Goal: Information Seeking & Learning: Get advice/opinions

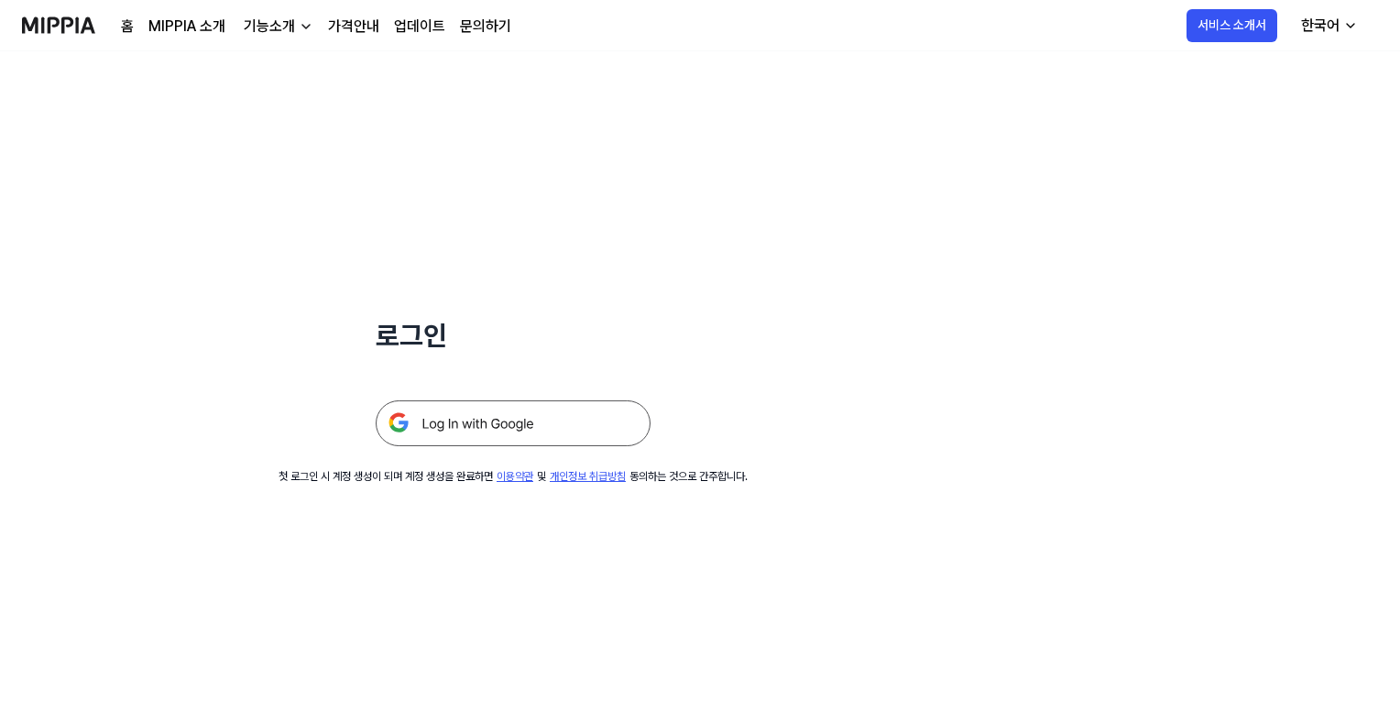
click at [504, 414] on img at bounding box center [513, 423] width 275 height 46
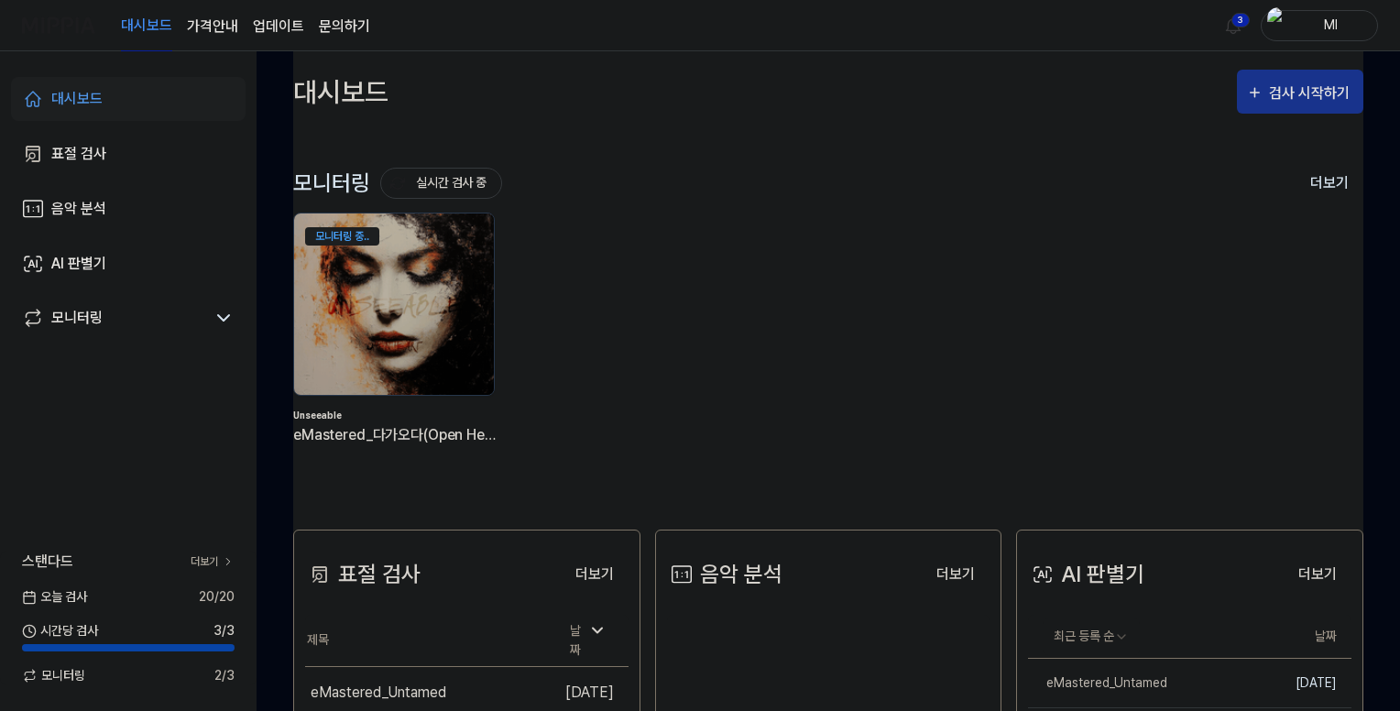
click at [1296, 92] on div "검사 시작하기" at bounding box center [1311, 94] width 85 height 24
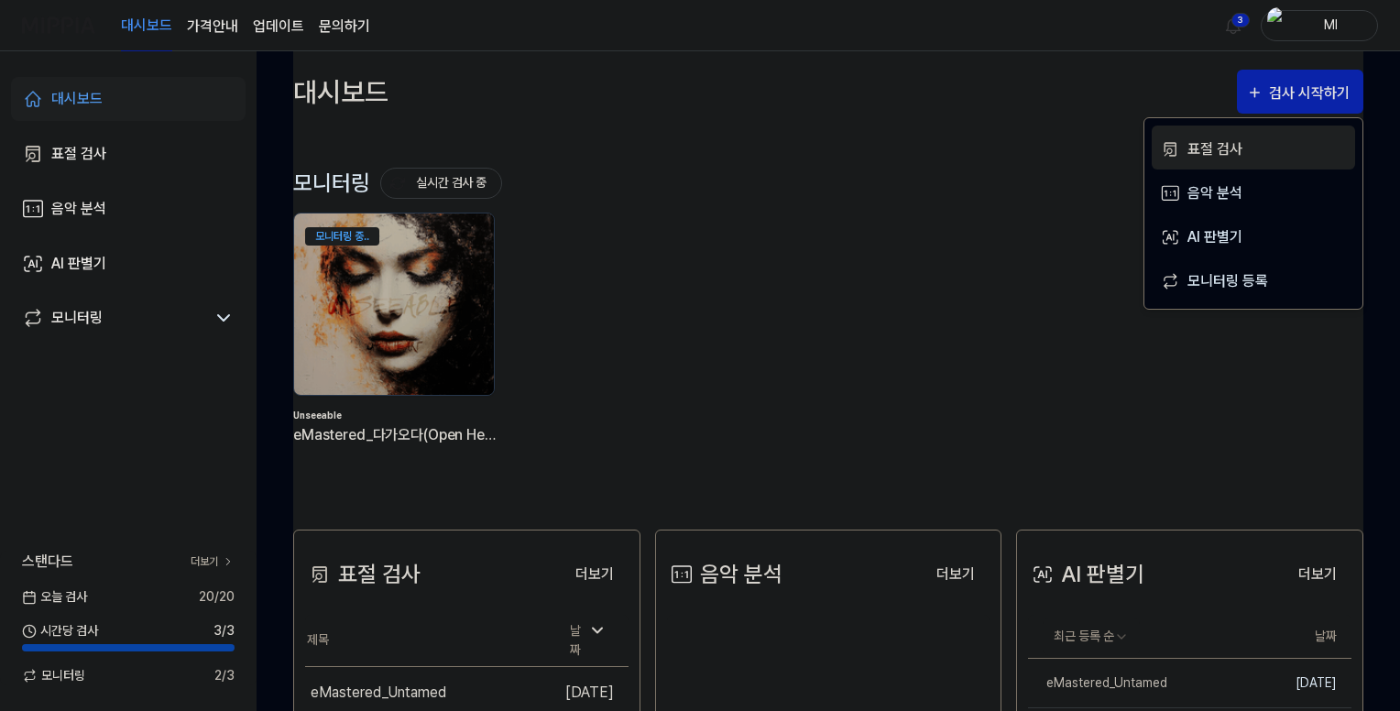
click at [1201, 151] on div "표절 검사" at bounding box center [1267, 149] width 159 height 24
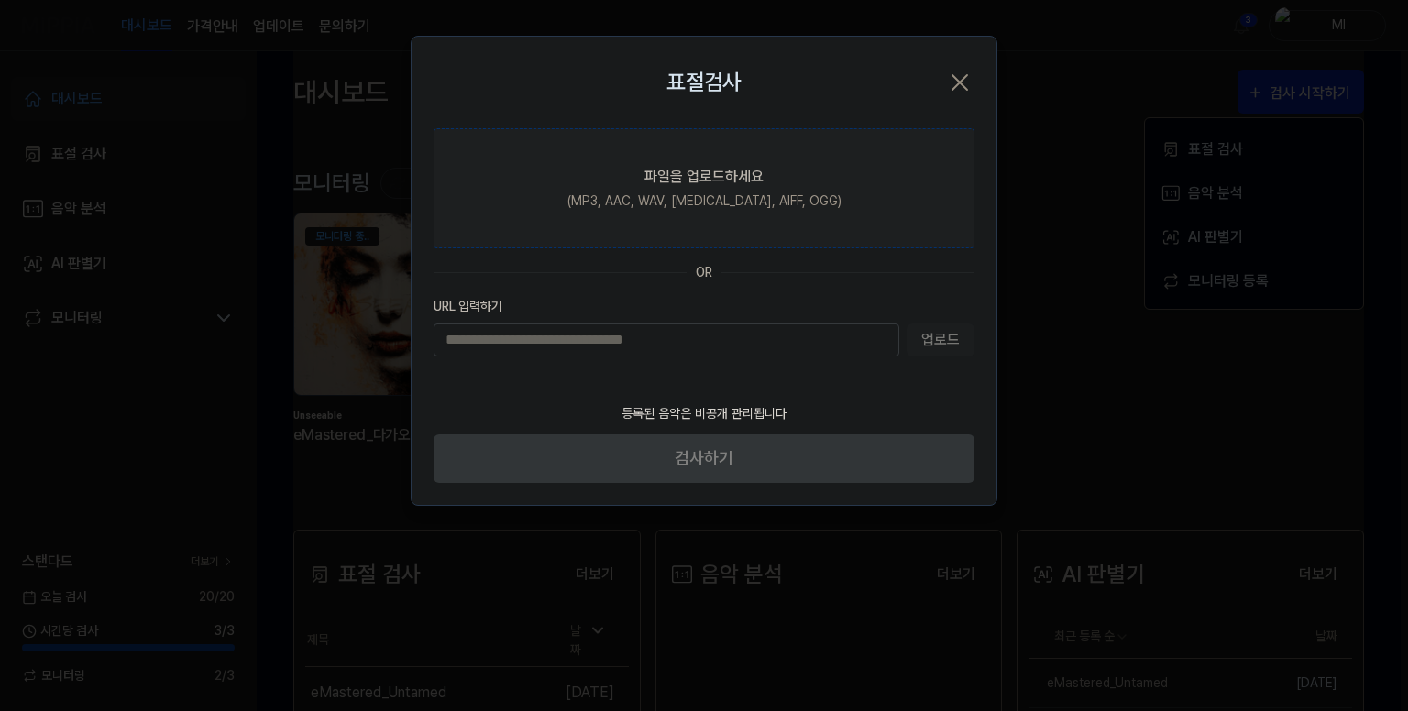
click at [652, 181] on div "파일을 업로드하세요" at bounding box center [703, 177] width 119 height 22
click at [0, 0] on input "파일을 업로드하세요 (MP3, AAC, WAV, [MEDICAL_DATA], AIFF, OGG)" at bounding box center [0, 0] width 0 height 0
click at [711, 196] on div "(MP3, AAC, WAV, [MEDICAL_DATA], AIFF, OGG)" at bounding box center [704, 201] width 274 height 19
click at [0, 0] on input "파일을 업로드하세요 (MP3, AAC, WAV, [MEDICAL_DATA], AIFF, OGG)" at bounding box center [0, 0] width 0 height 0
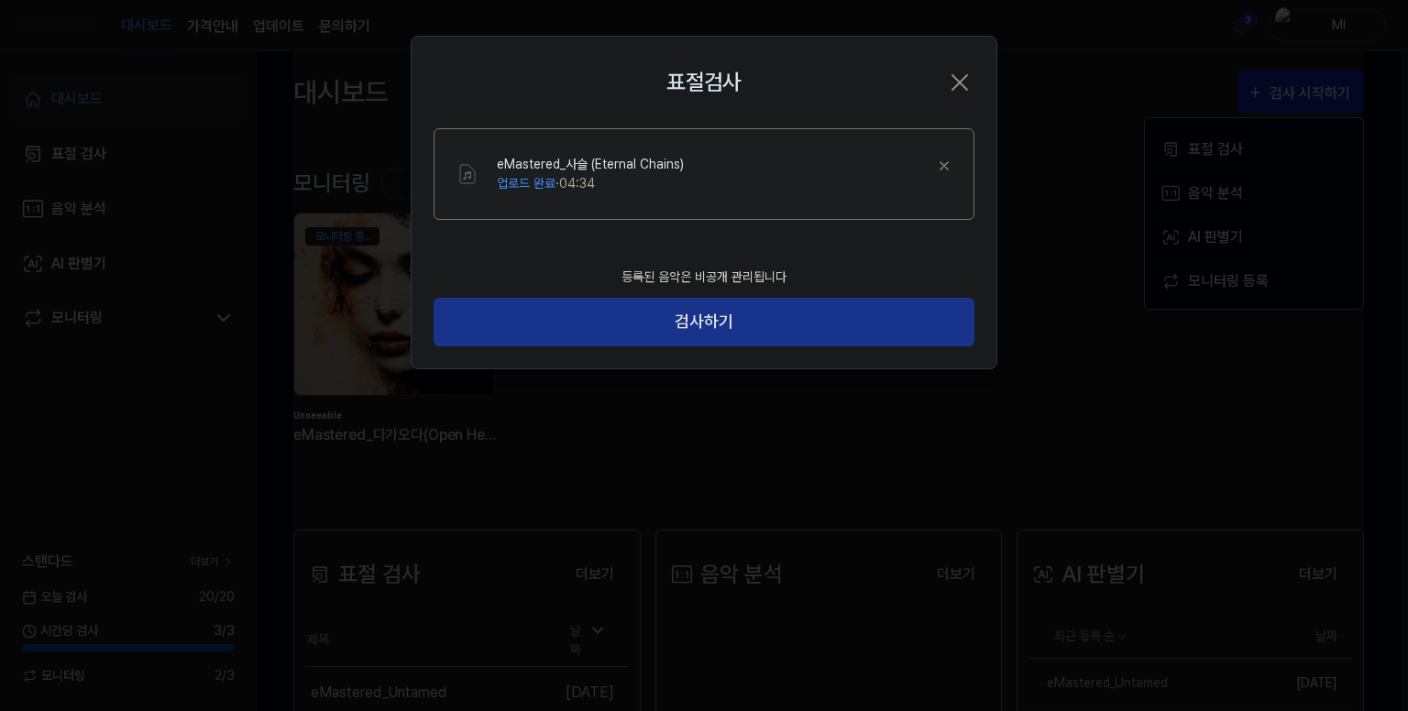
click at [711, 327] on button "검사하기" at bounding box center [703, 322] width 541 height 49
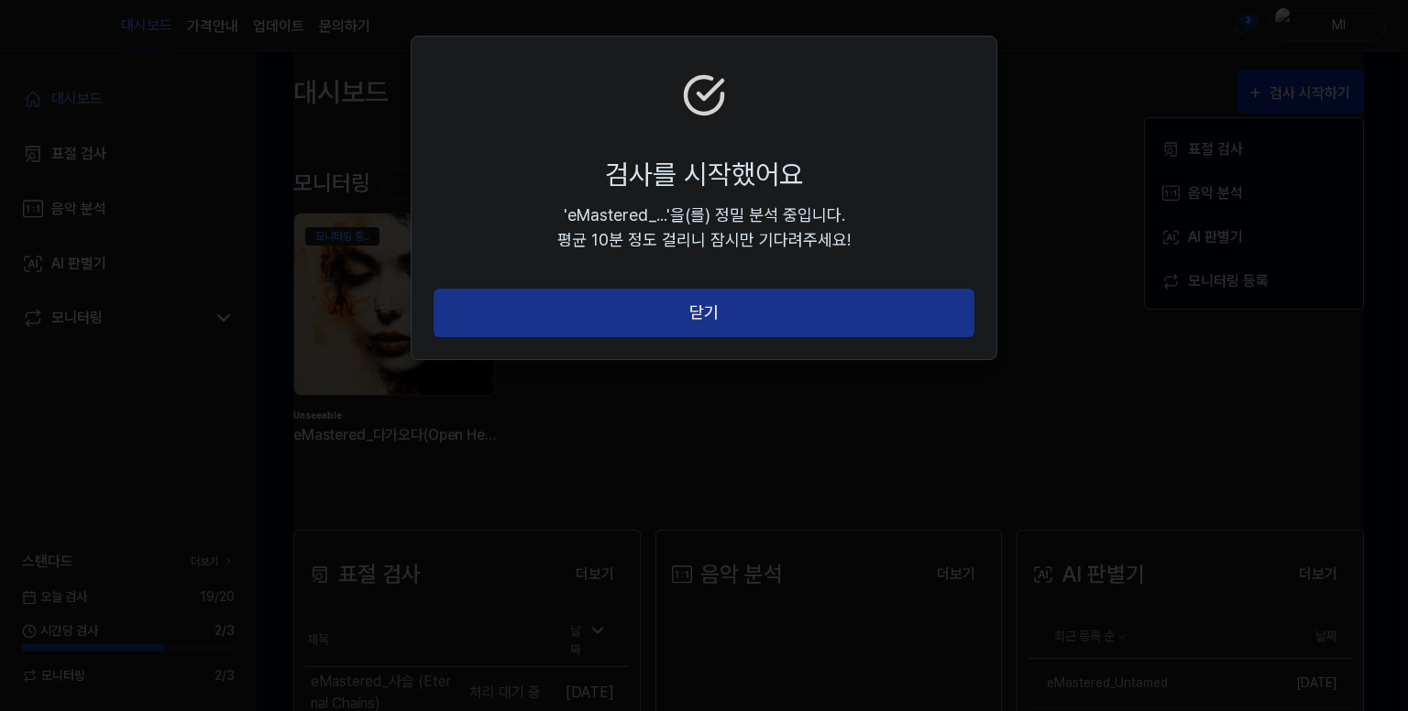
click at [708, 325] on button "닫기" at bounding box center [703, 313] width 541 height 49
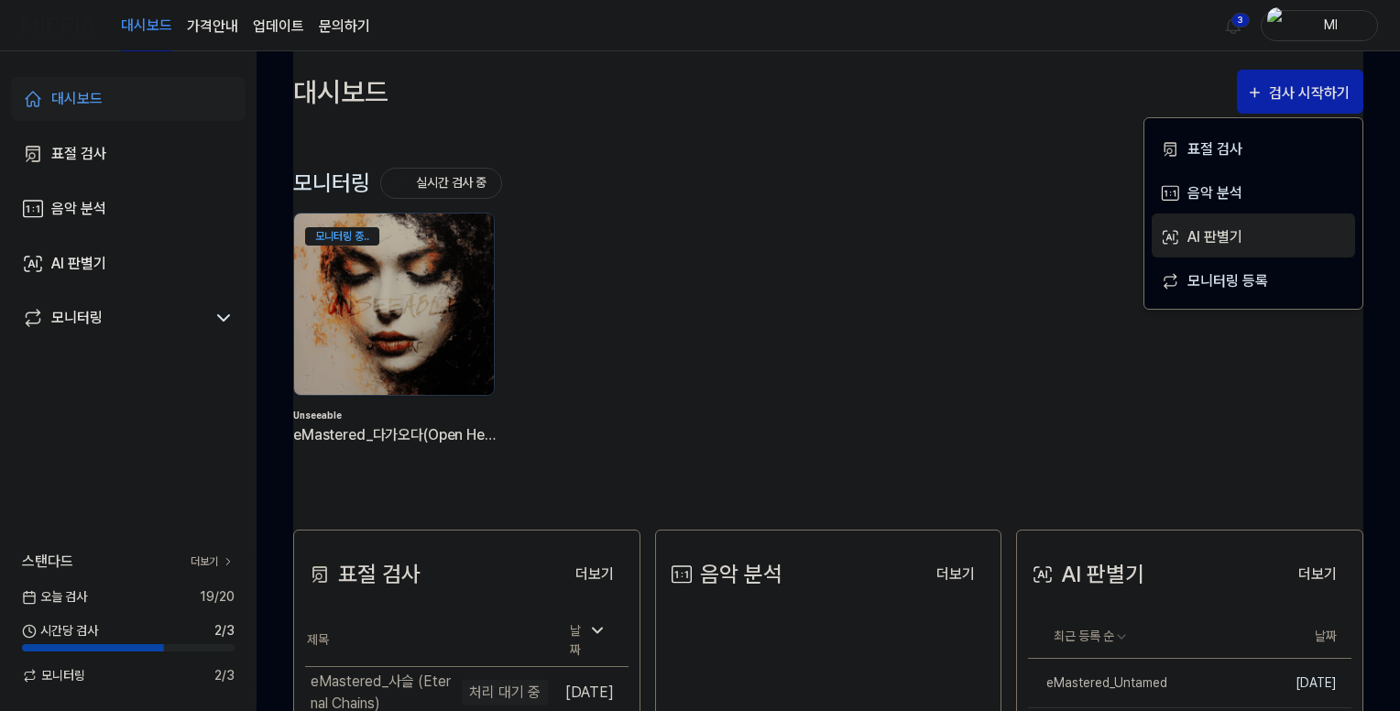
click at [1218, 235] on div "AI 판별기" at bounding box center [1267, 237] width 159 height 24
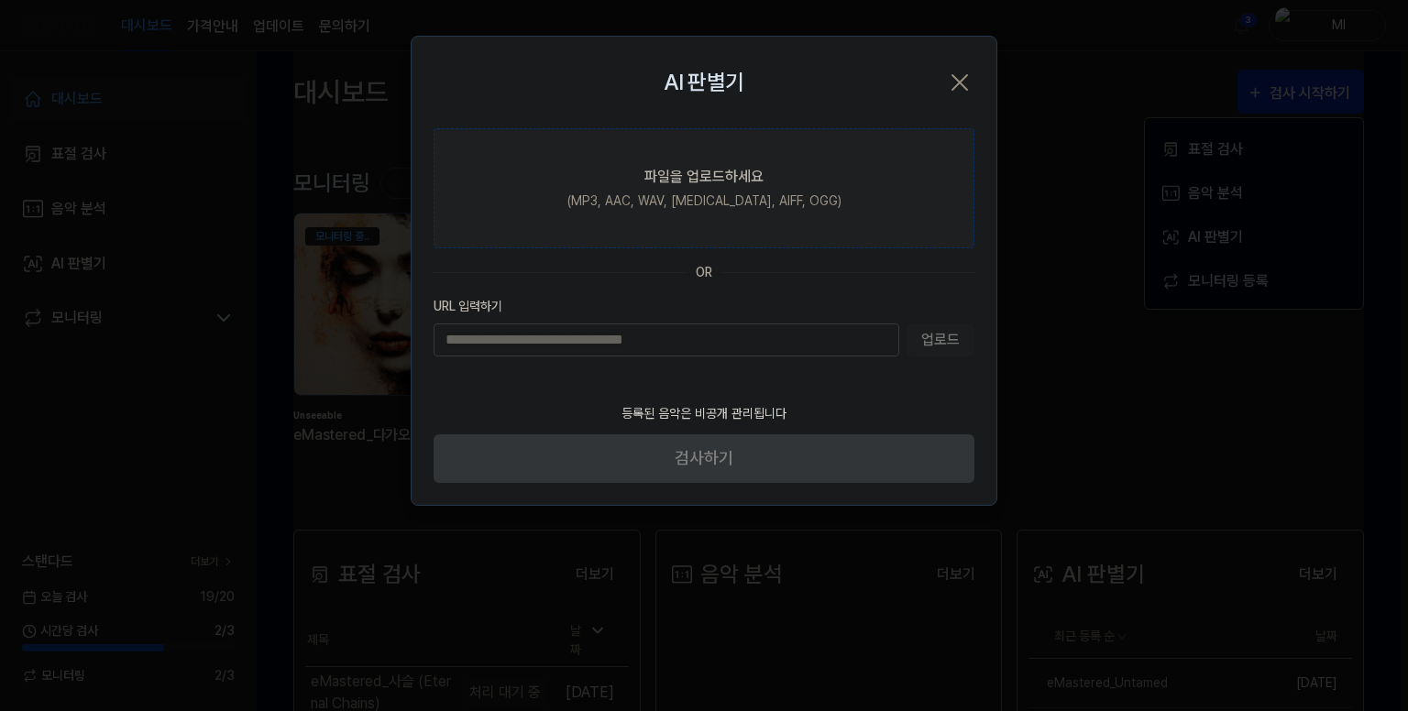
click at [699, 177] on div "파일을 업로드하세요" at bounding box center [703, 177] width 119 height 22
click at [0, 0] on input "파일을 업로드하세요 (MP3, AAC, WAV, [MEDICAL_DATA], AIFF, OGG)" at bounding box center [0, 0] width 0 height 0
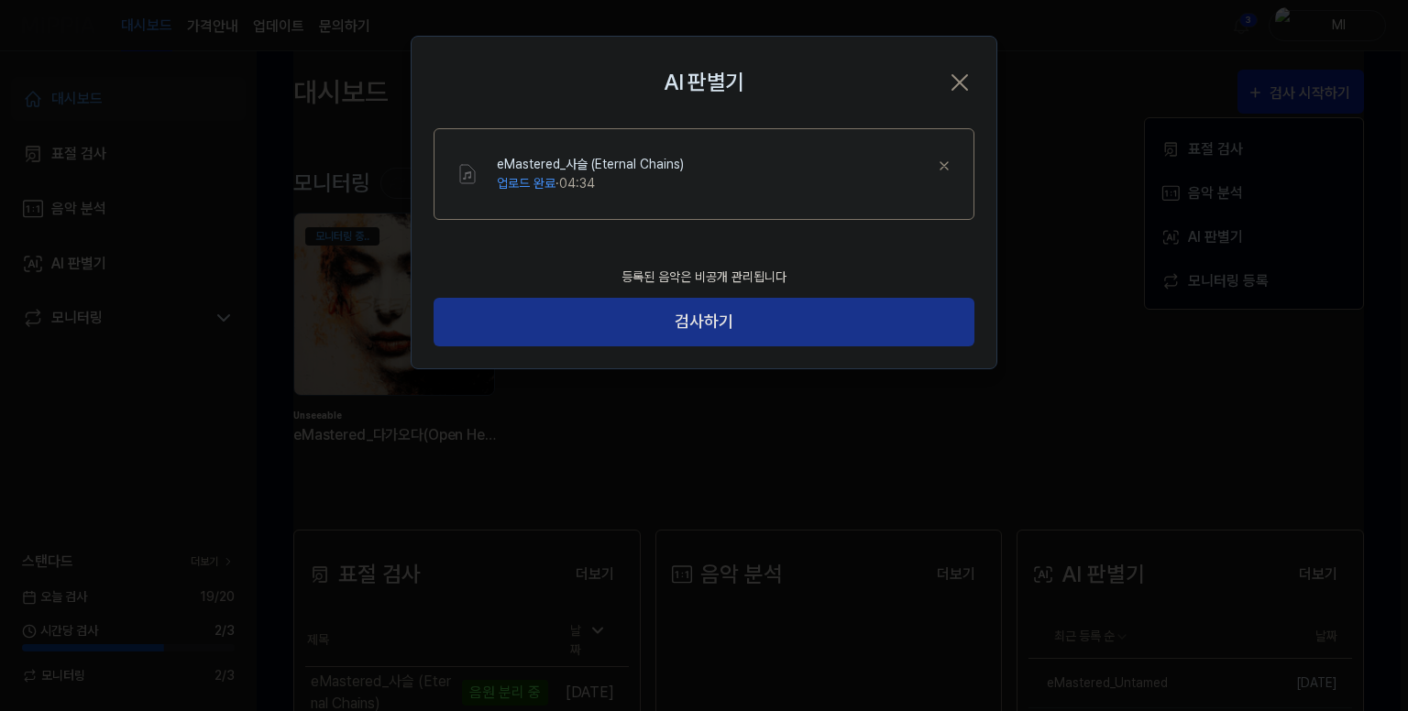
click at [707, 316] on button "검사하기" at bounding box center [703, 322] width 541 height 49
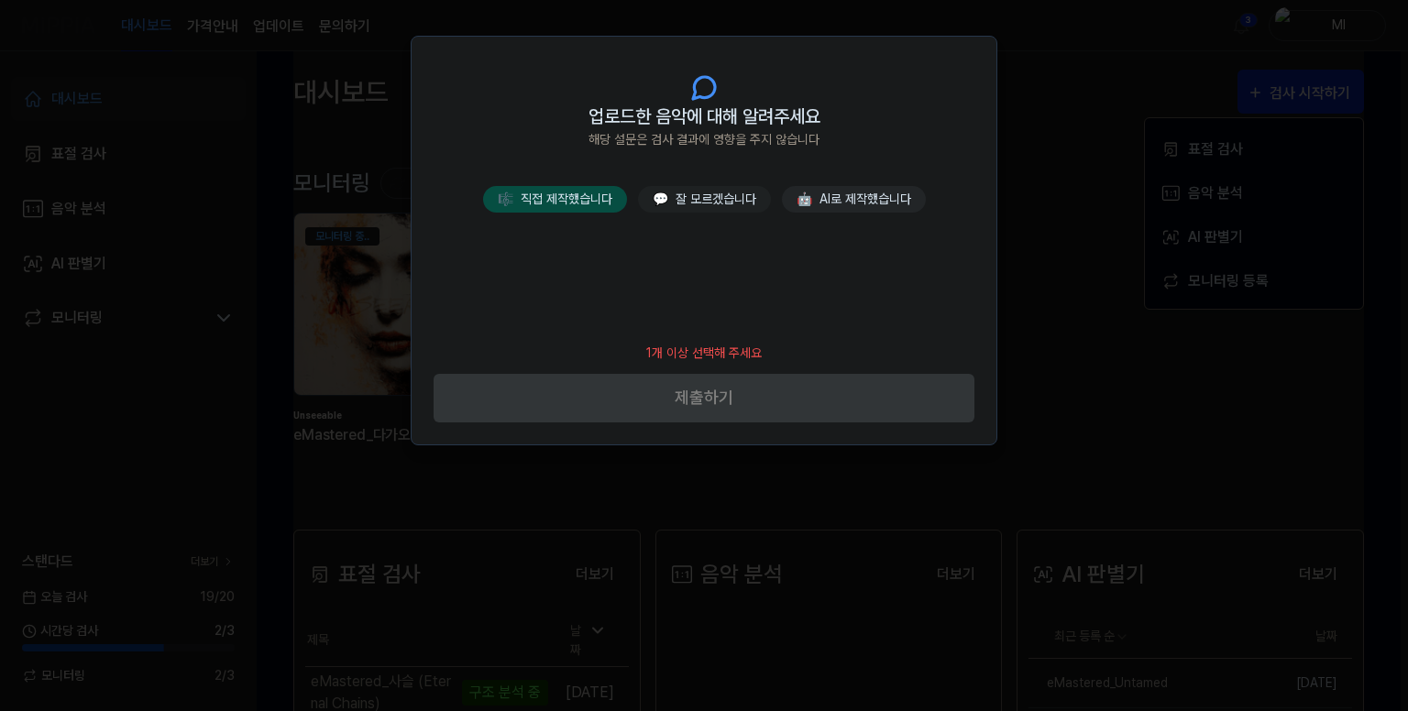
click at [568, 203] on button "🎼 직접 제작했습니다" at bounding box center [555, 199] width 144 height 27
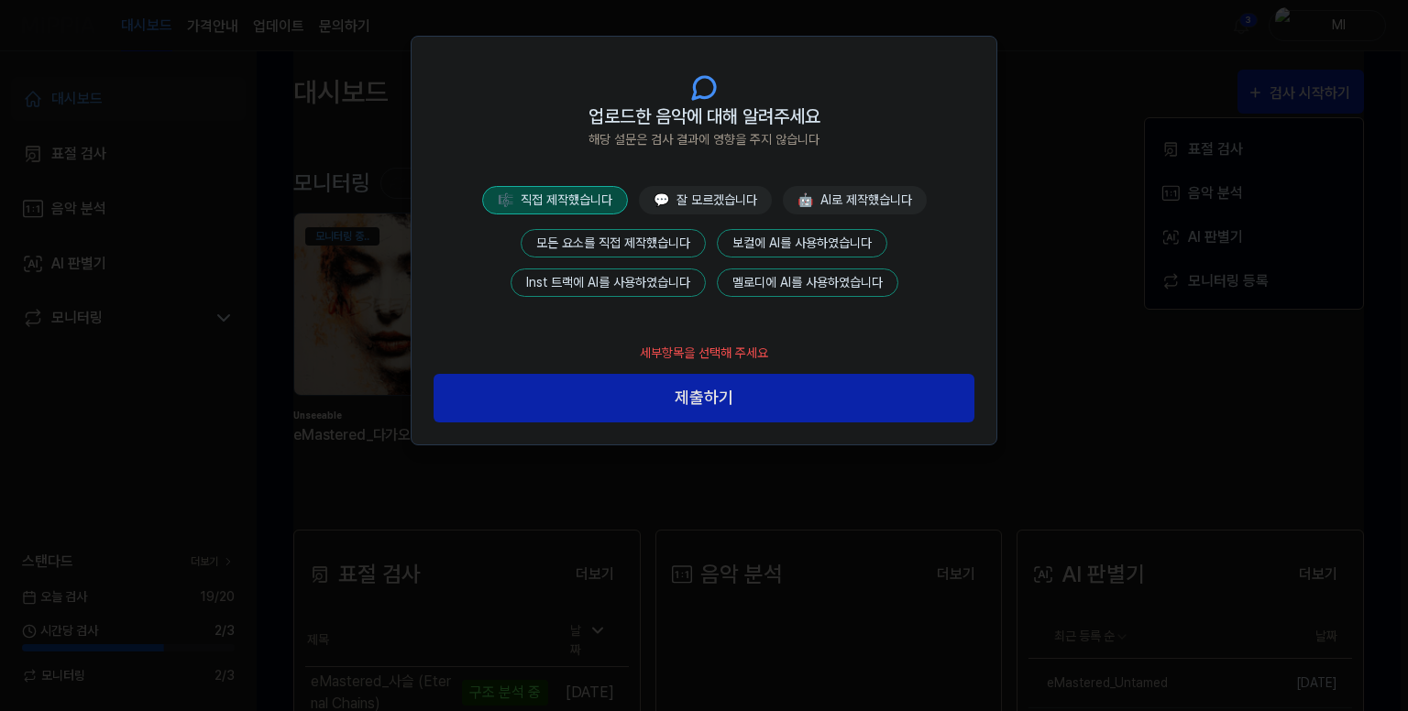
click at [636, 235] on button "모든 요소를 직접 제작했습니다" at bounding box center [613, 243] width 185 height 28
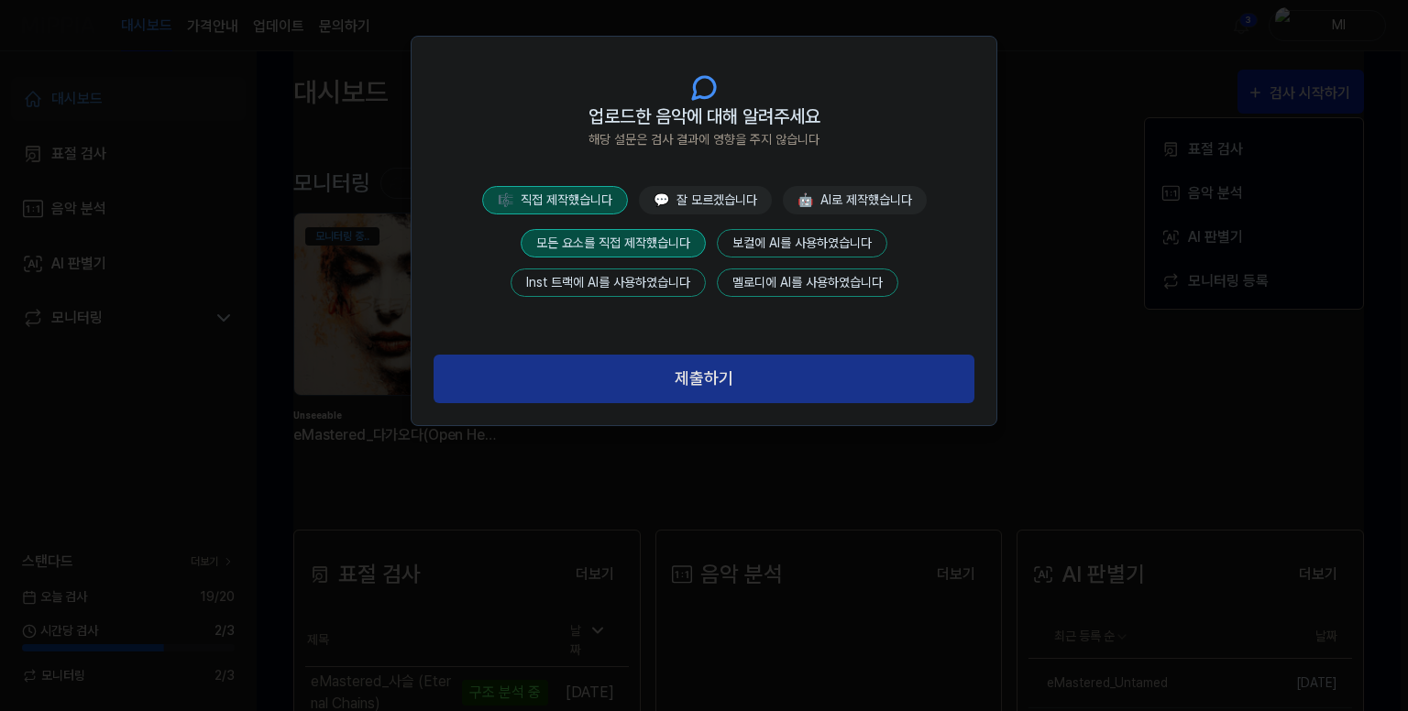
click at [707, 372] on button "제출하기" at bounding box center [703, 379] width 541 height 49
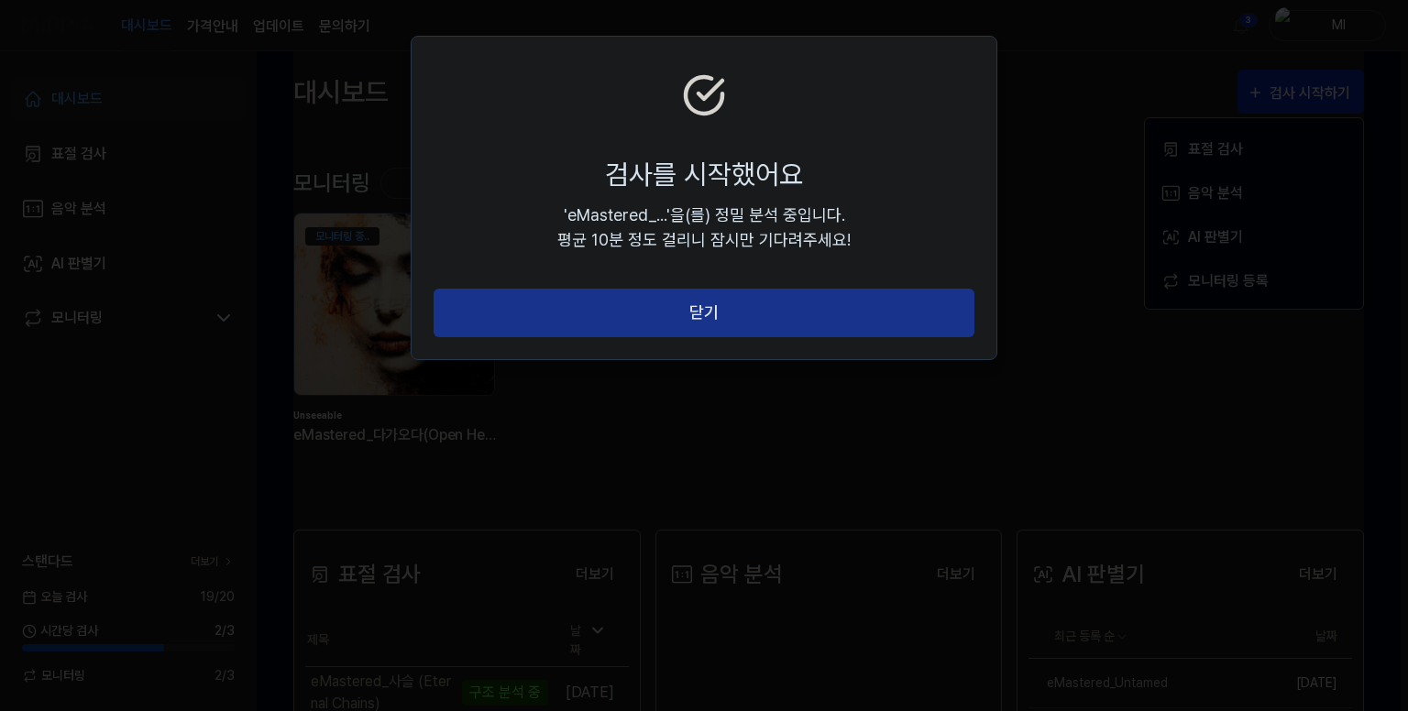
click at [704, 299] on button "닫기" at bounding box center [703, 313] width 541 height 49
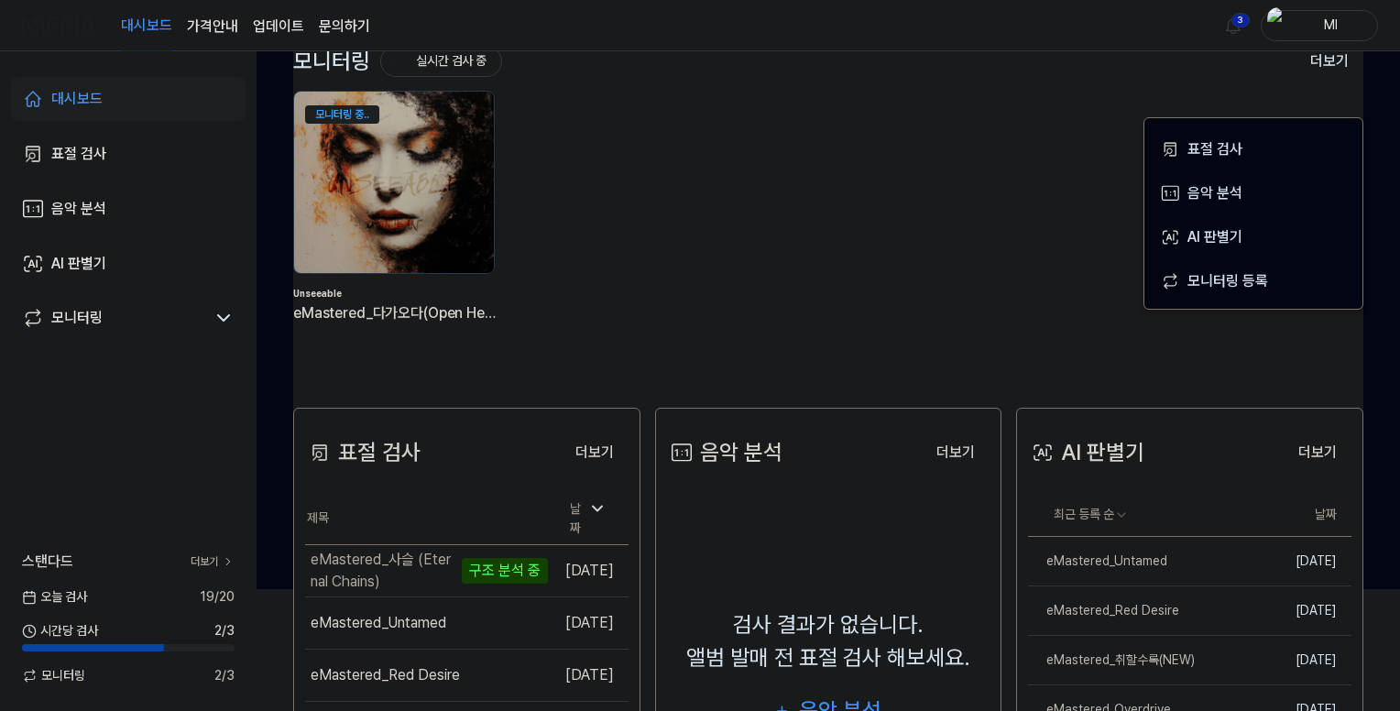
scroll to position [275, 0]
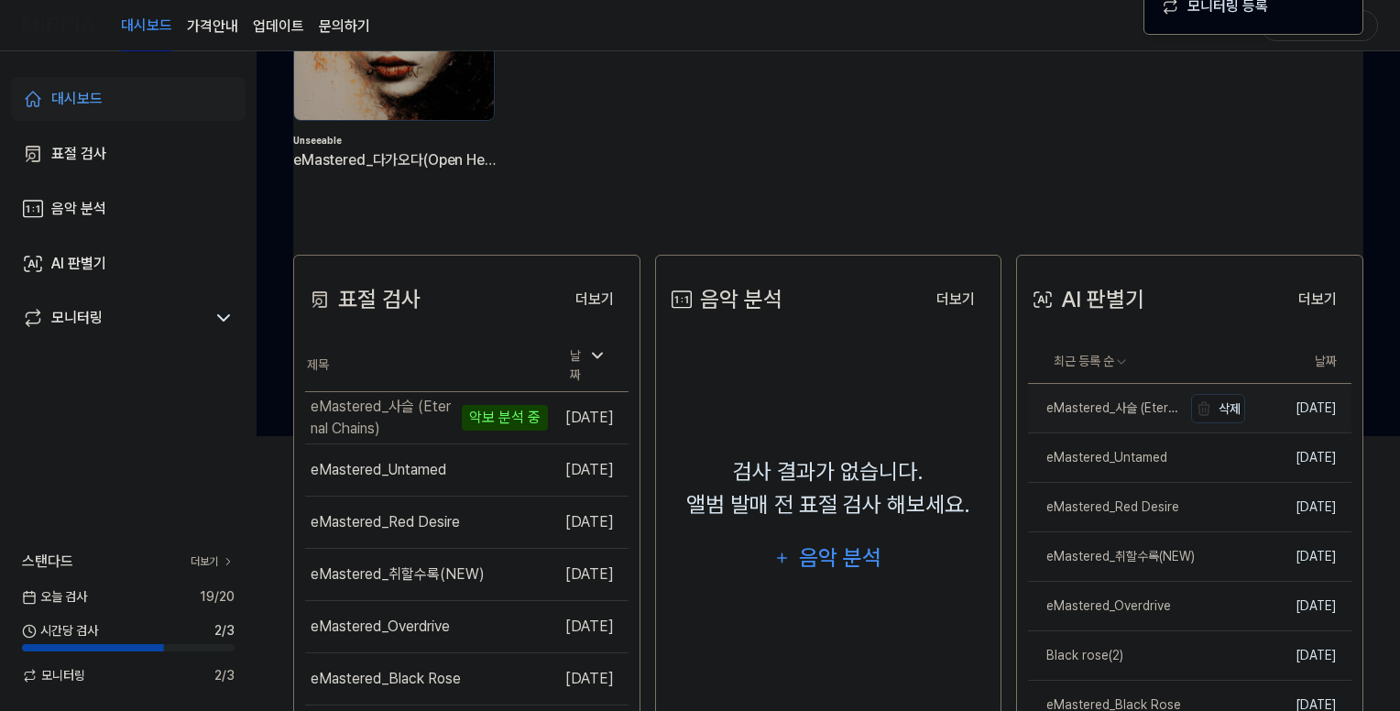
click at [1112, 415] on div "eMastered_사슬 (Eternal Chains)" at bounding box center [1105, 408] width 154 height 19
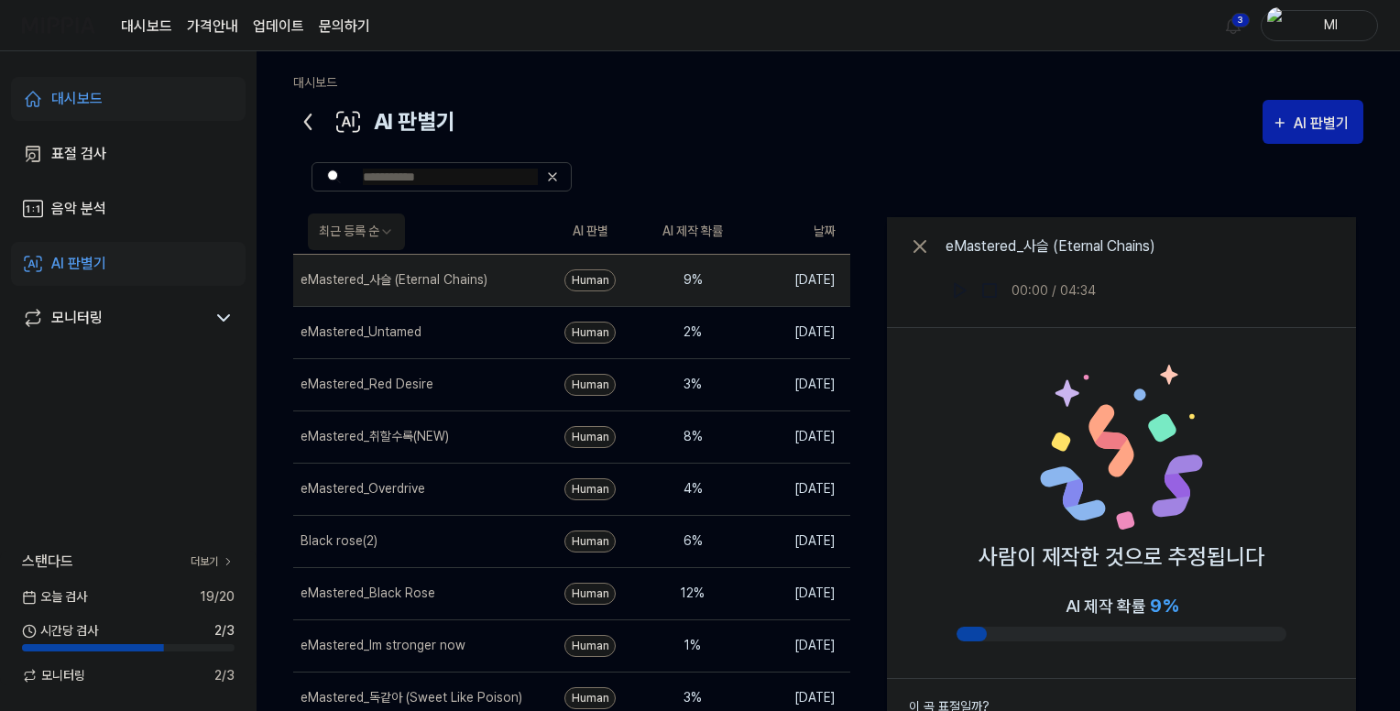
click at [306, 126] on icon at bounding box center [307, 121] width 29 height 29
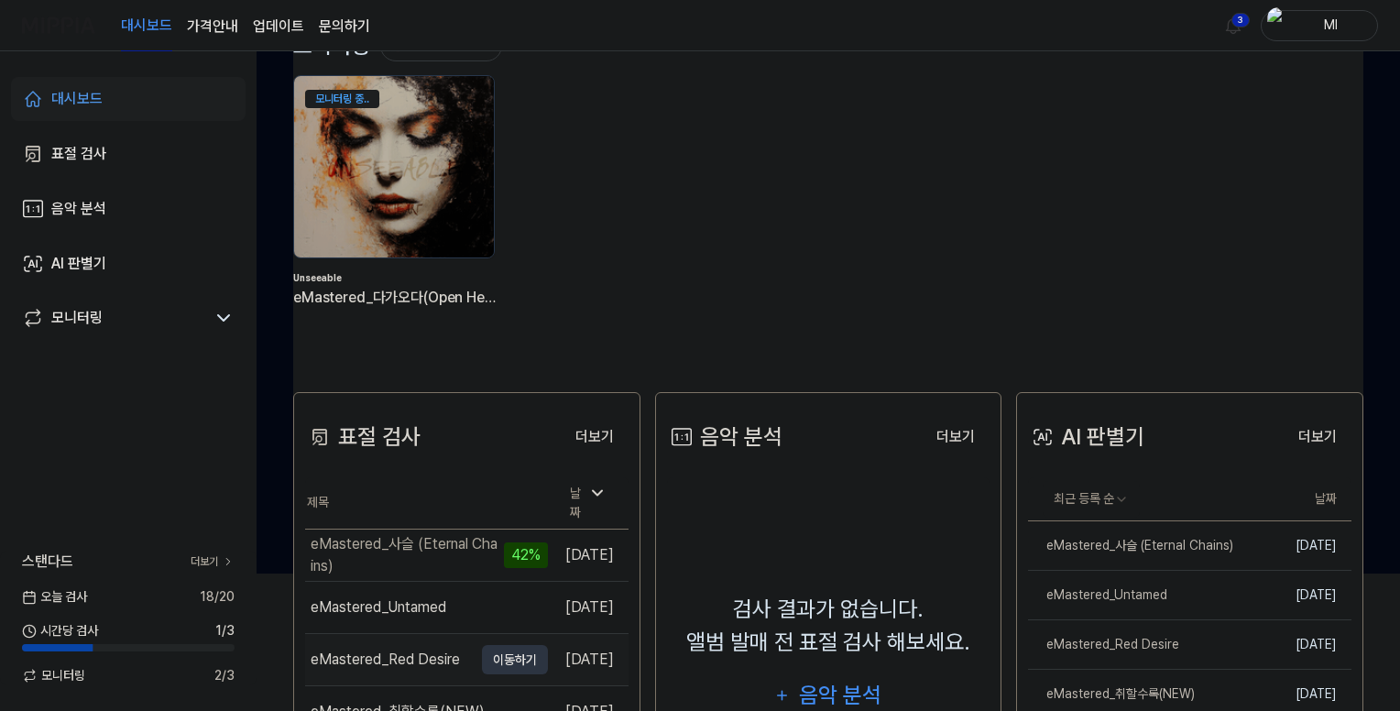
scroll to position [275, 0]
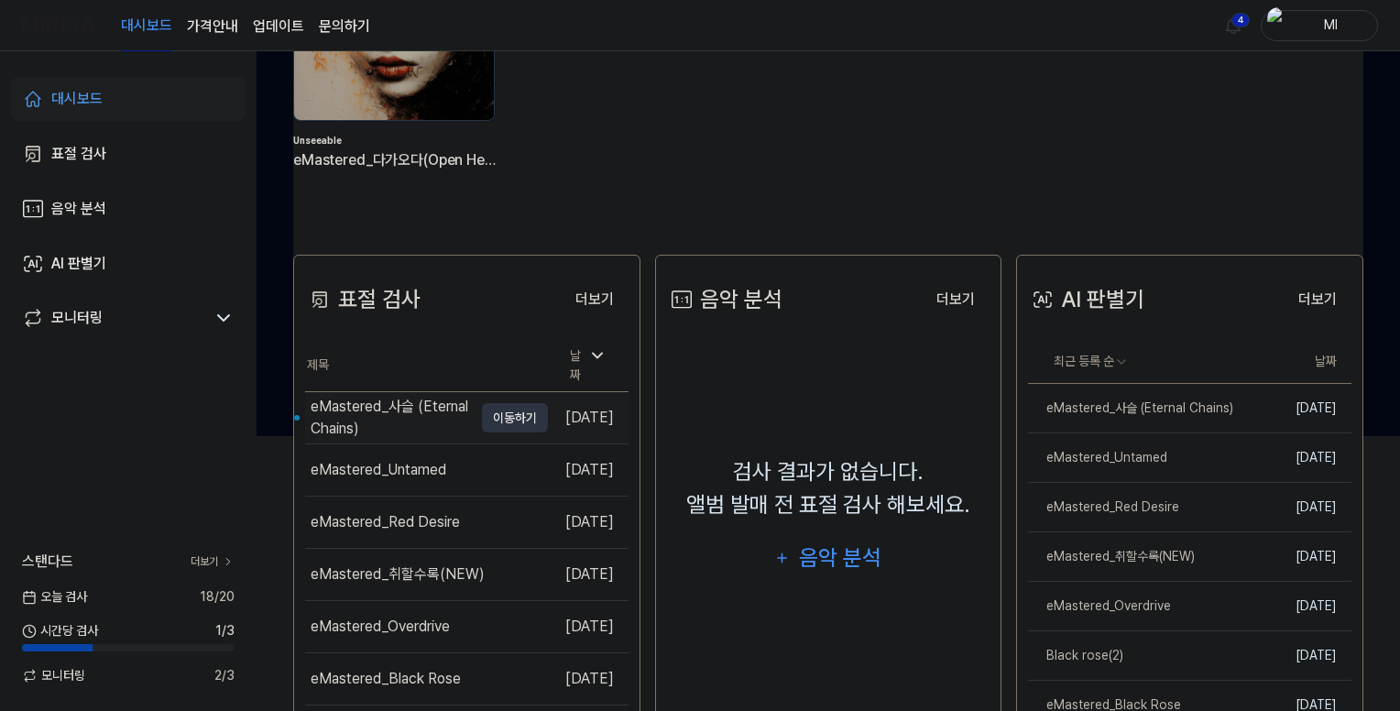
click at [377, 410] on div "eMastered_사슬 (Eternal Chains)" at bounding box center [392, 418] width 162 height 44
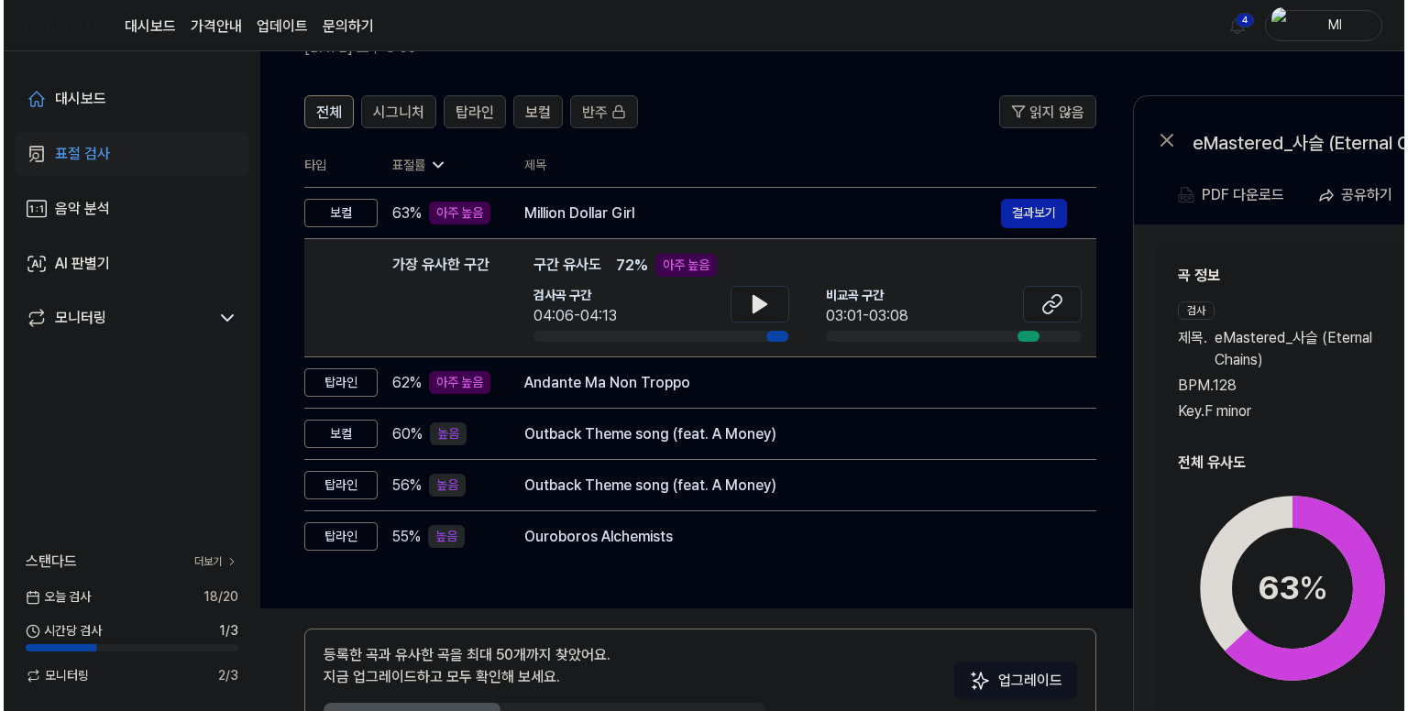
scroll to position [0, 0]
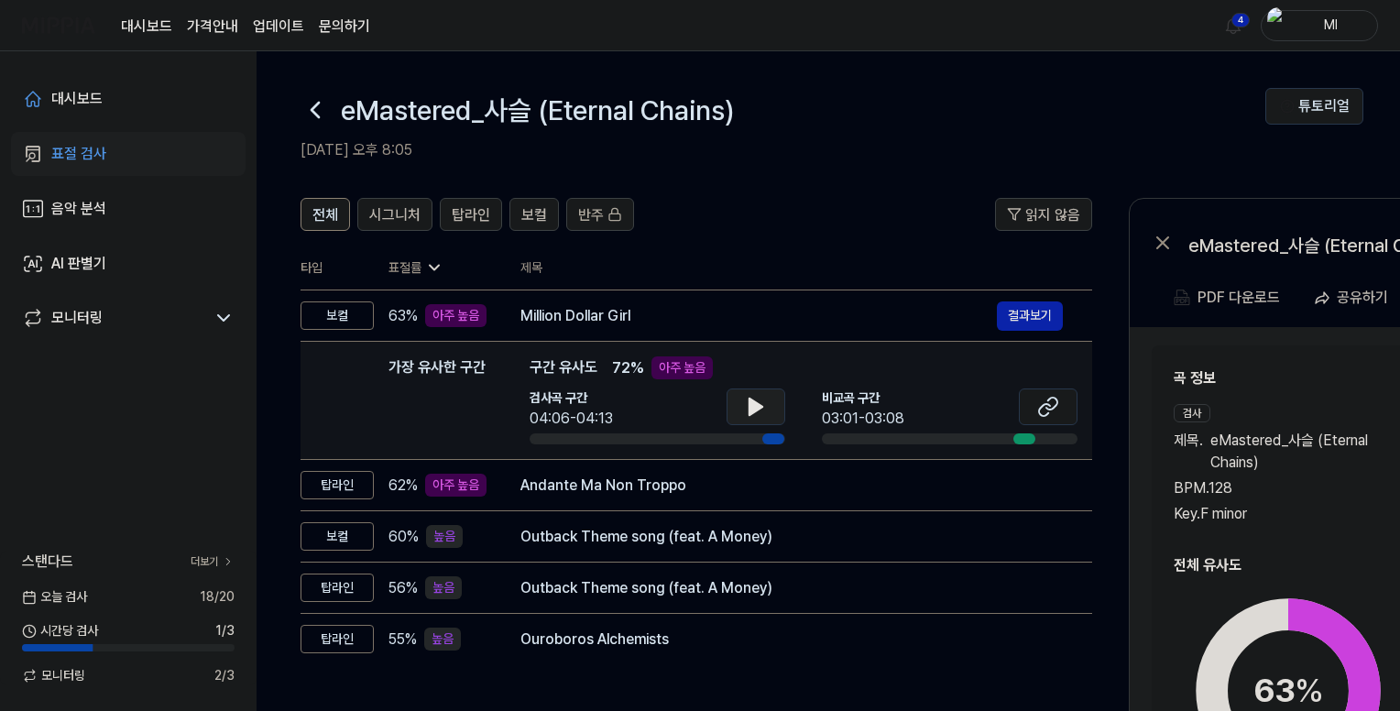
click at [762, 406] on icon at bounding box center [756, 407] width 13 height 16
click at [759, 409] on icon at bounding box center [760, 407] width 4 height 15
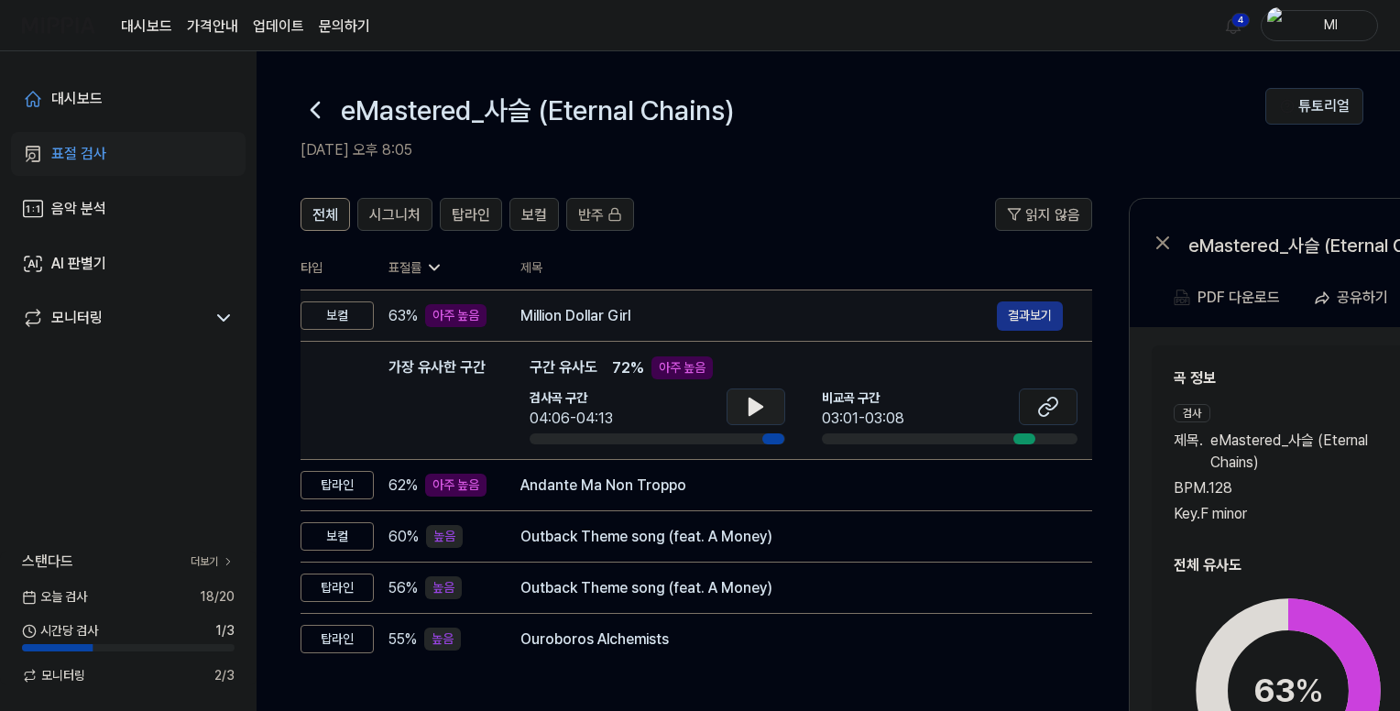
click at [1025, 313] on button "결과보기" at bounding box center [1030, 316] width 66 height 29
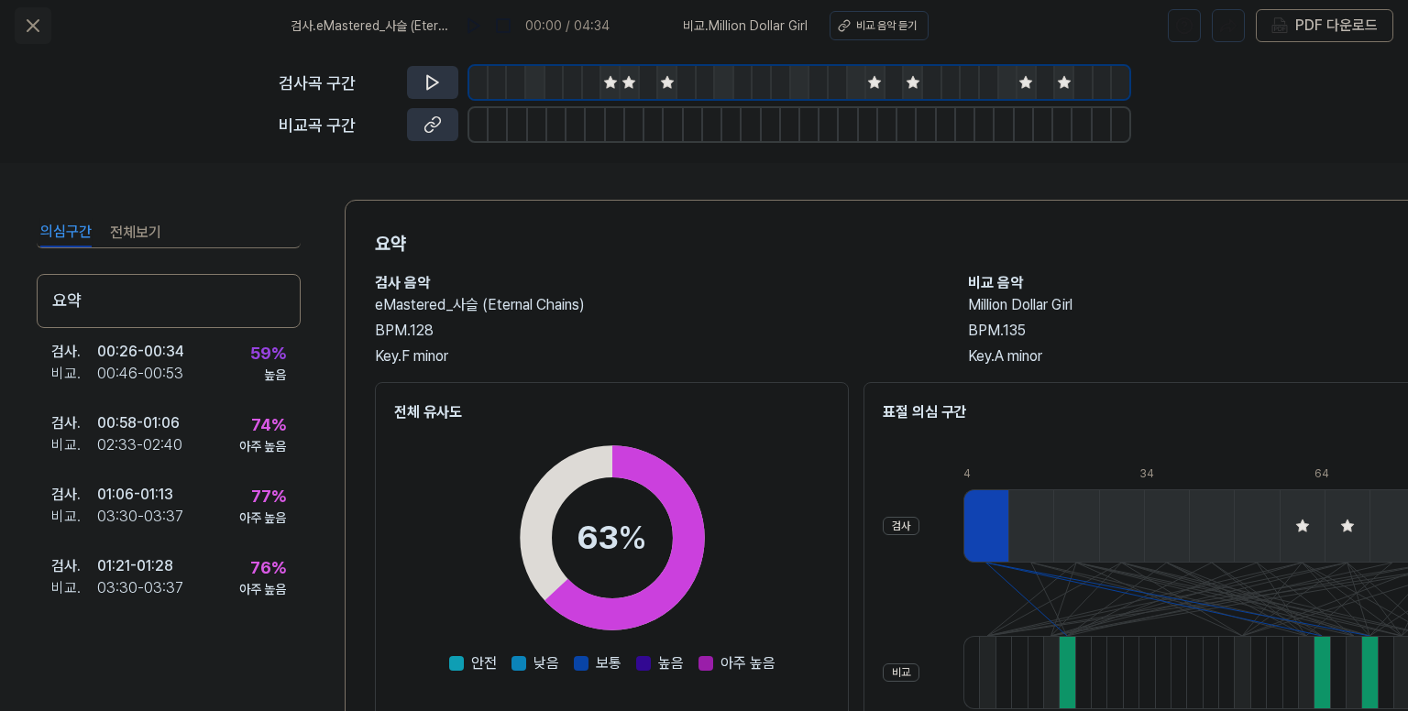
click at [29, 23] on icon at bounding box center [33, 26] width 22 height 22
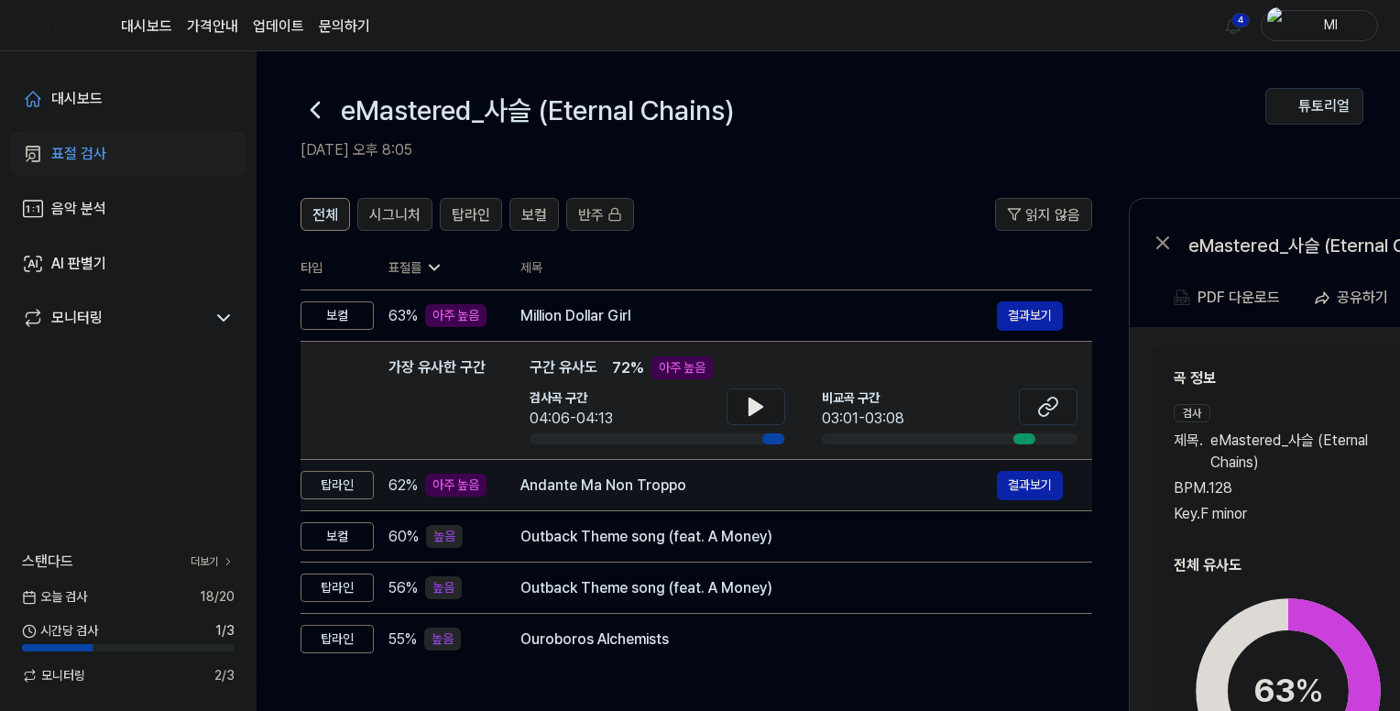
click at [721, 485] on div "Andante Ma Non Troppo" at bounding box center [759, 486] width 477 height 22
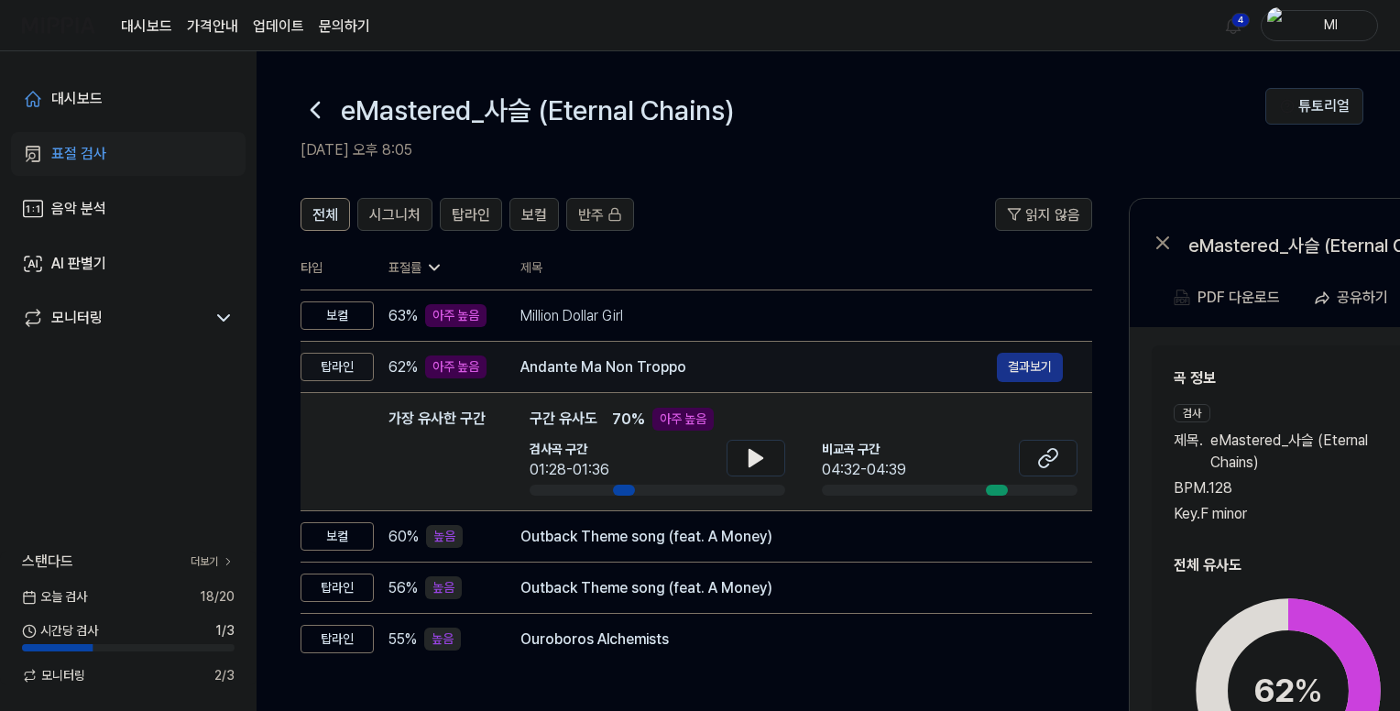
click at [1038, 367] on button "결과보기" at bounding box center [1030, 367] width 66 height 29
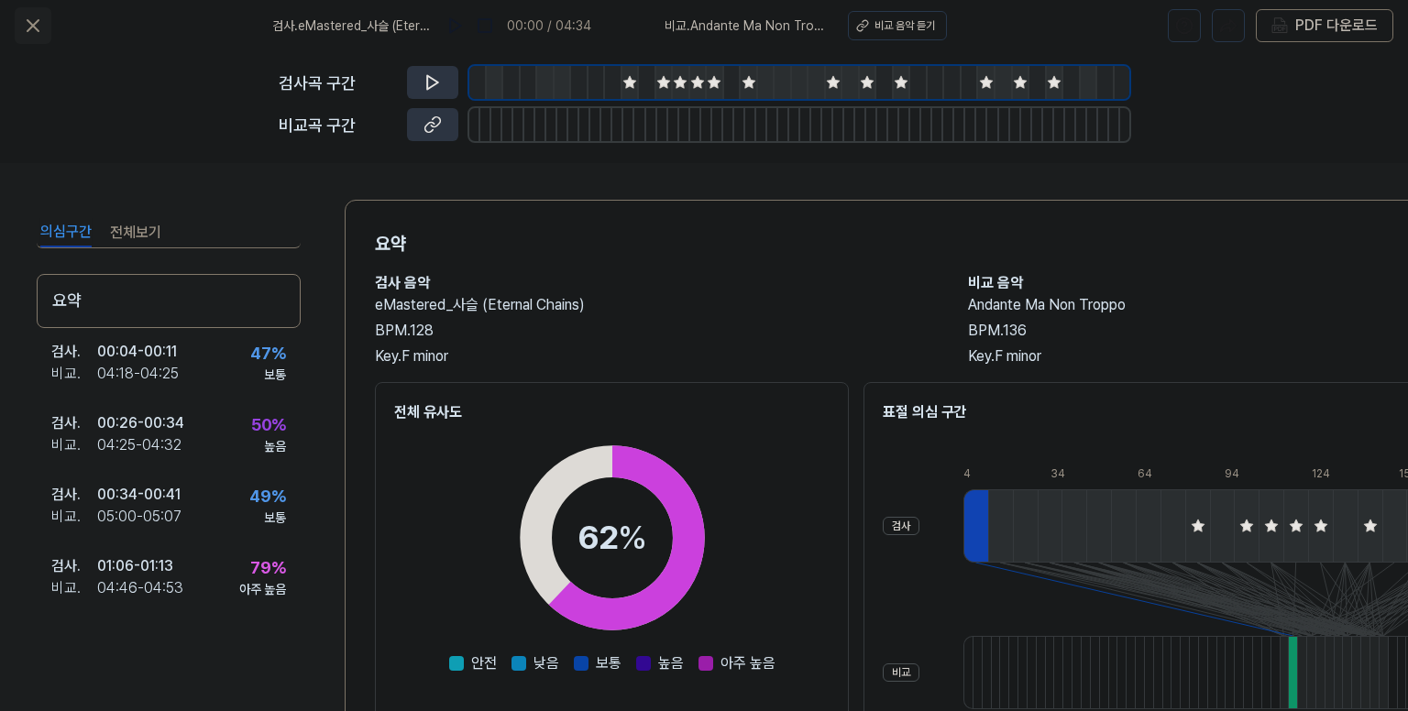
click at [31, 23] on icon at bounding box center [32, 25] width 11 height 11
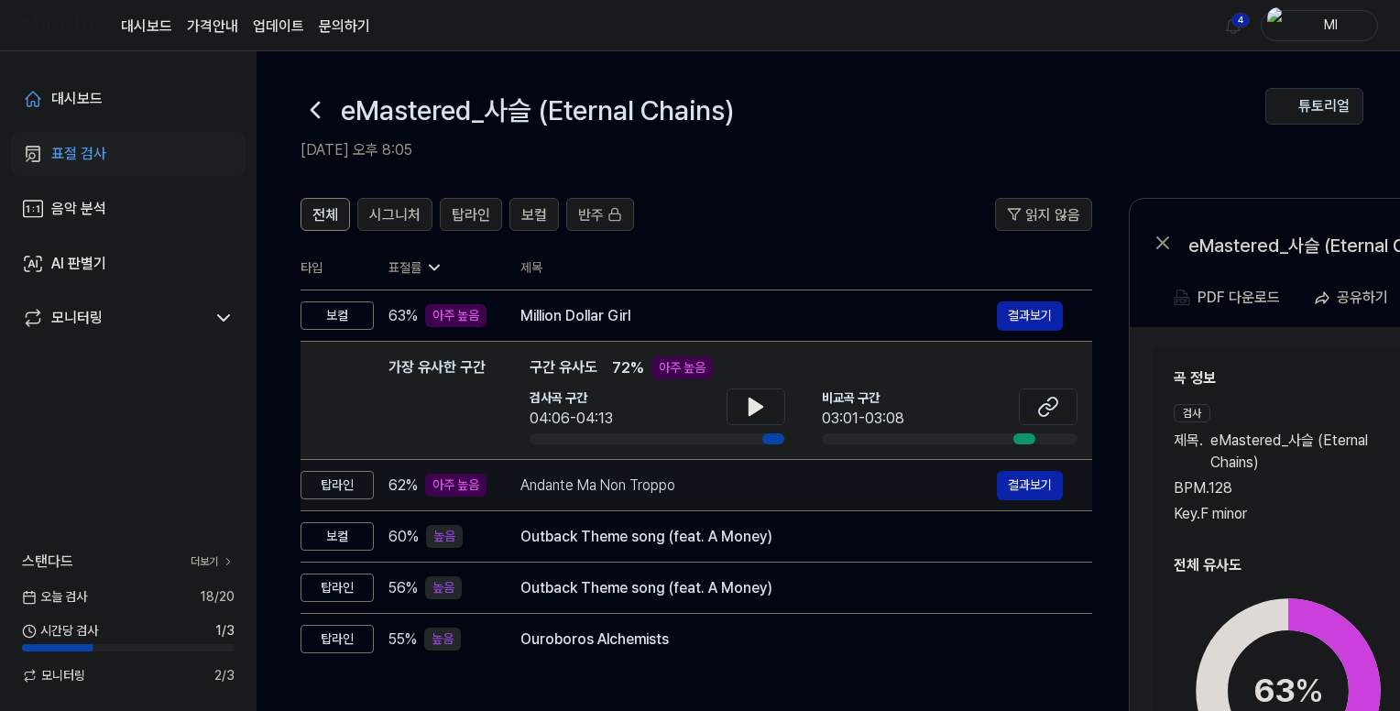
click at [789, 487] on div "Andante Ma Non Troppo" at bounding box center [759, 486] width 477 height 22
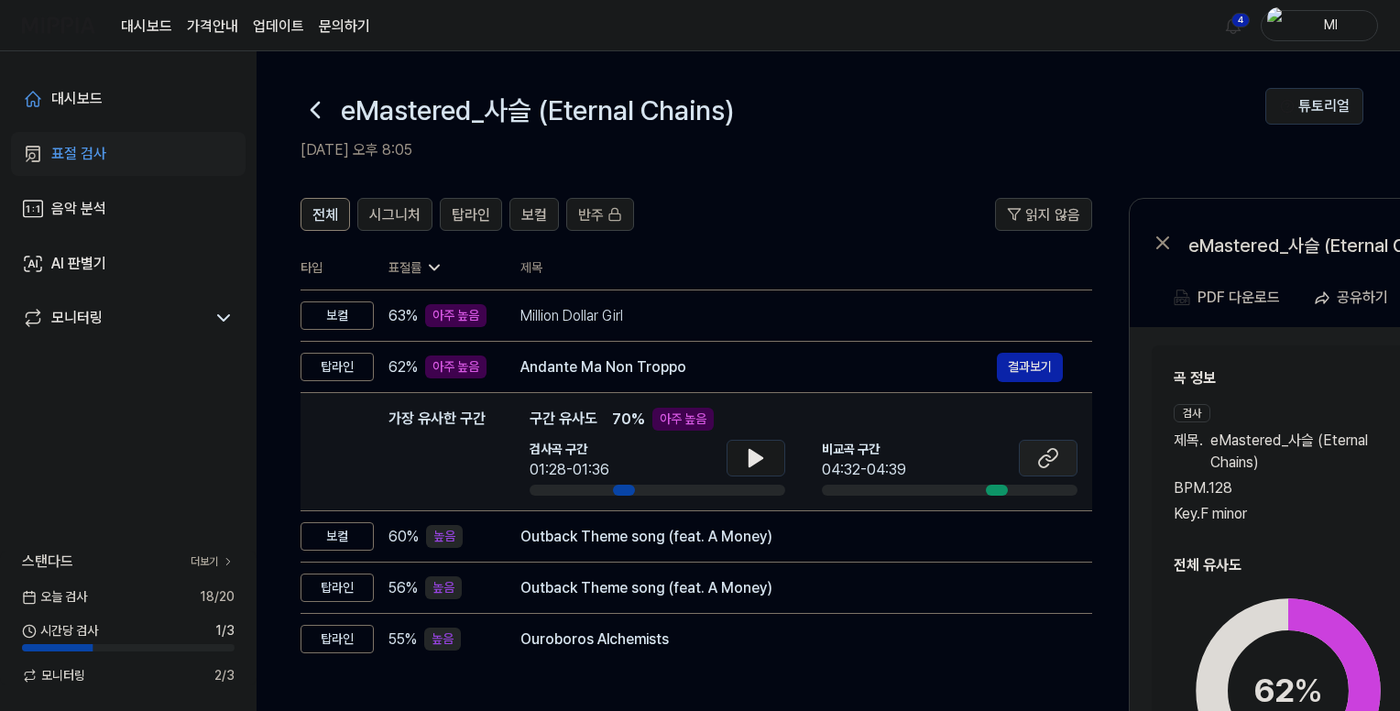
click at [1041, 463] on icon at bounding box center [1048, 458] width 22 height 22
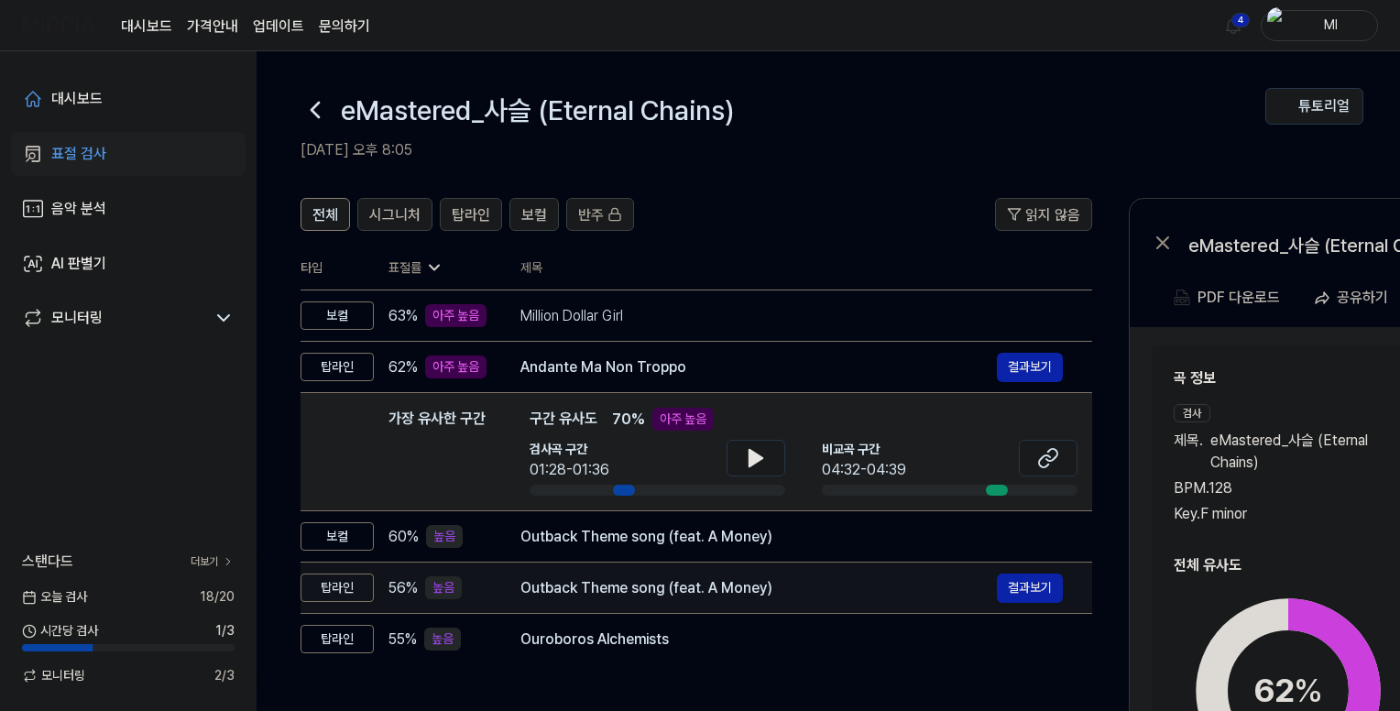
click at [844, 587] on div "Outback Theme song (feat. A Money)" at bounding box center [759, 588] width 477 height 22
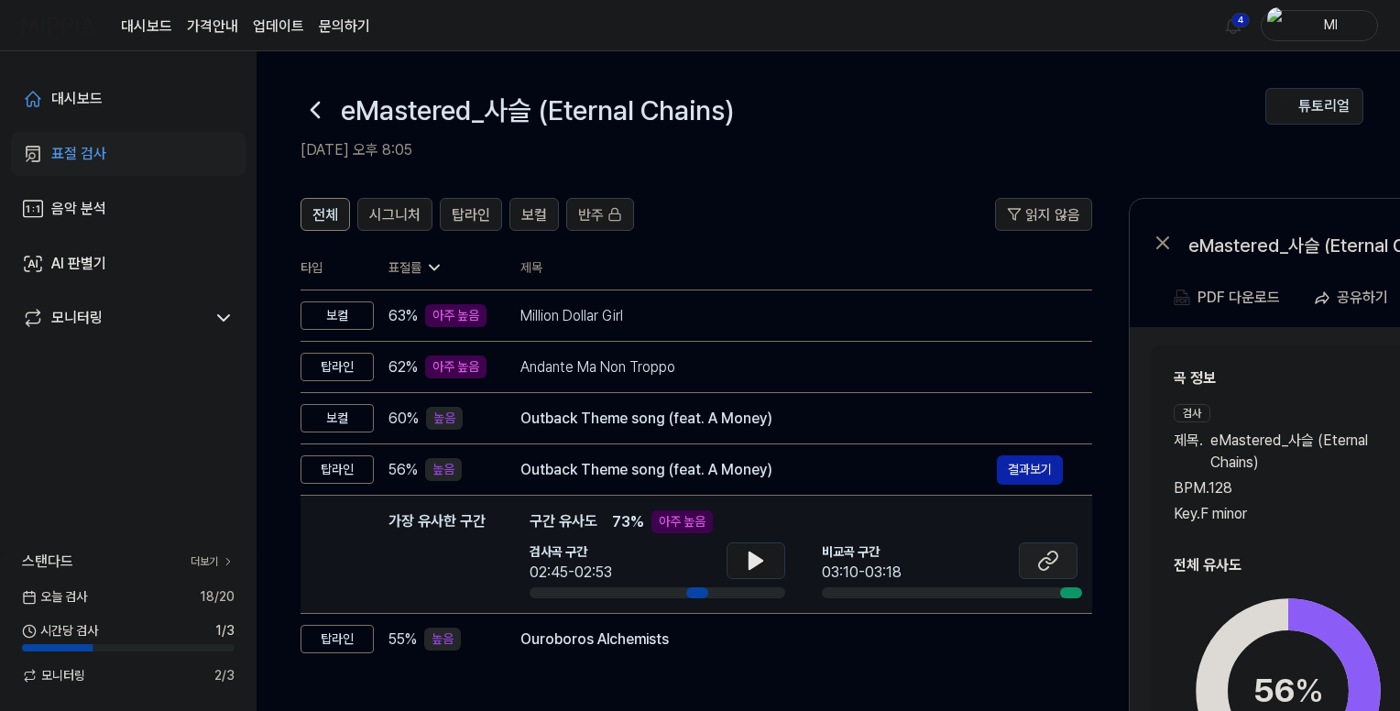
click at [1045, 559] on icon at bounding box center [1048, 561] width 22 height 22
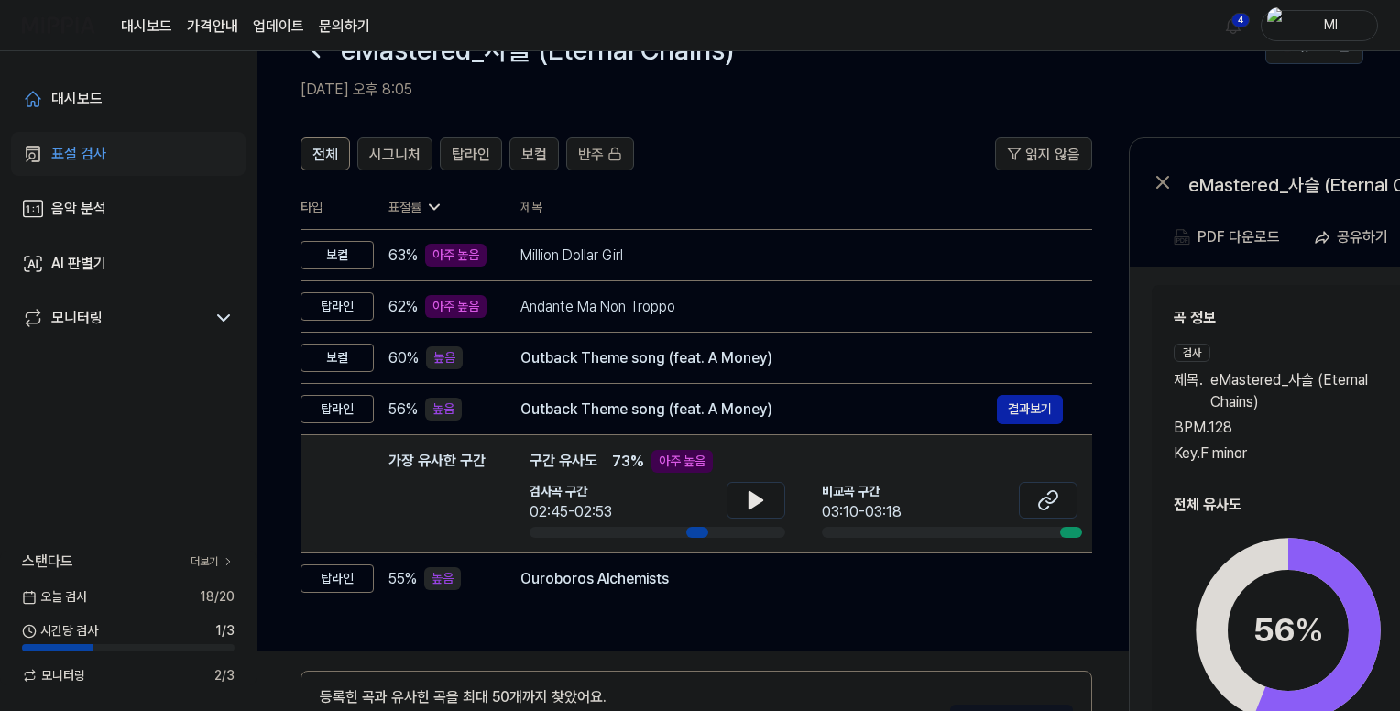
scroll to position [92, 0]
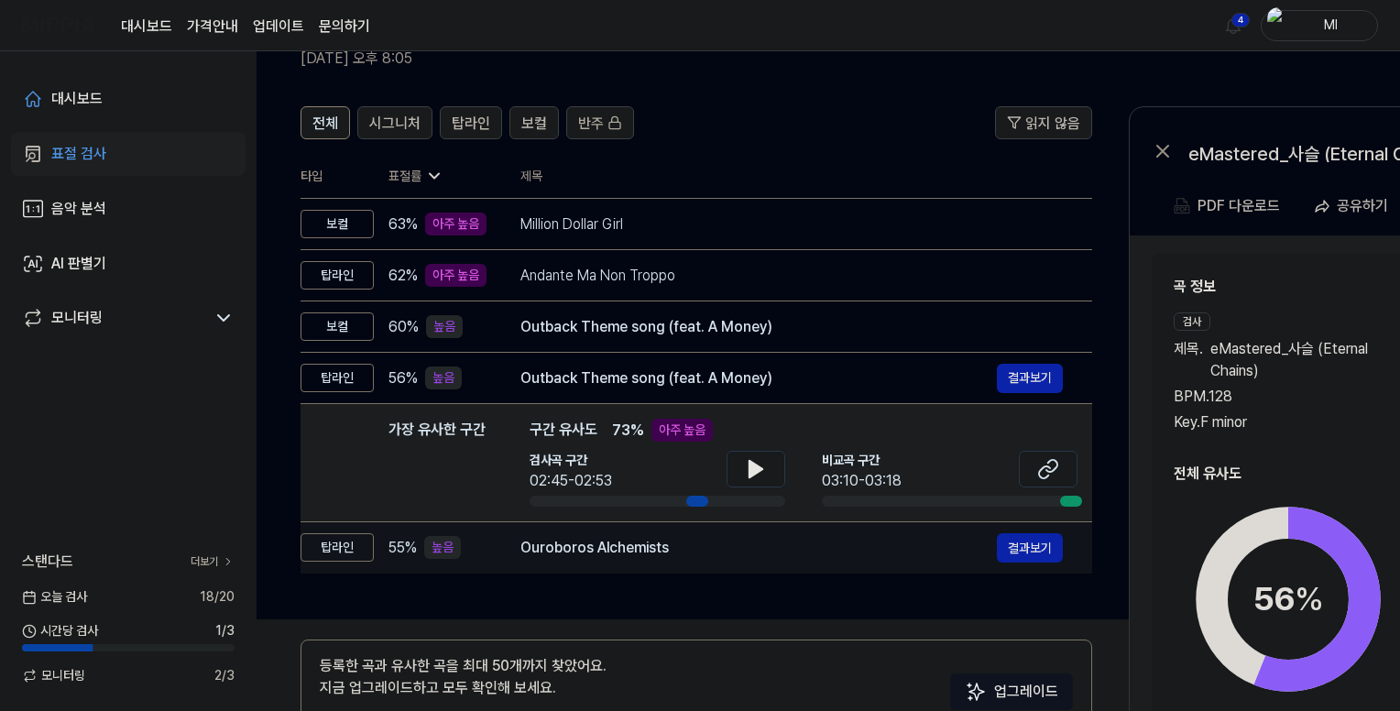
click at [741, 548] on div "Ouroboros Alchemists" at bounding box center [759, 548] width 477 height 22
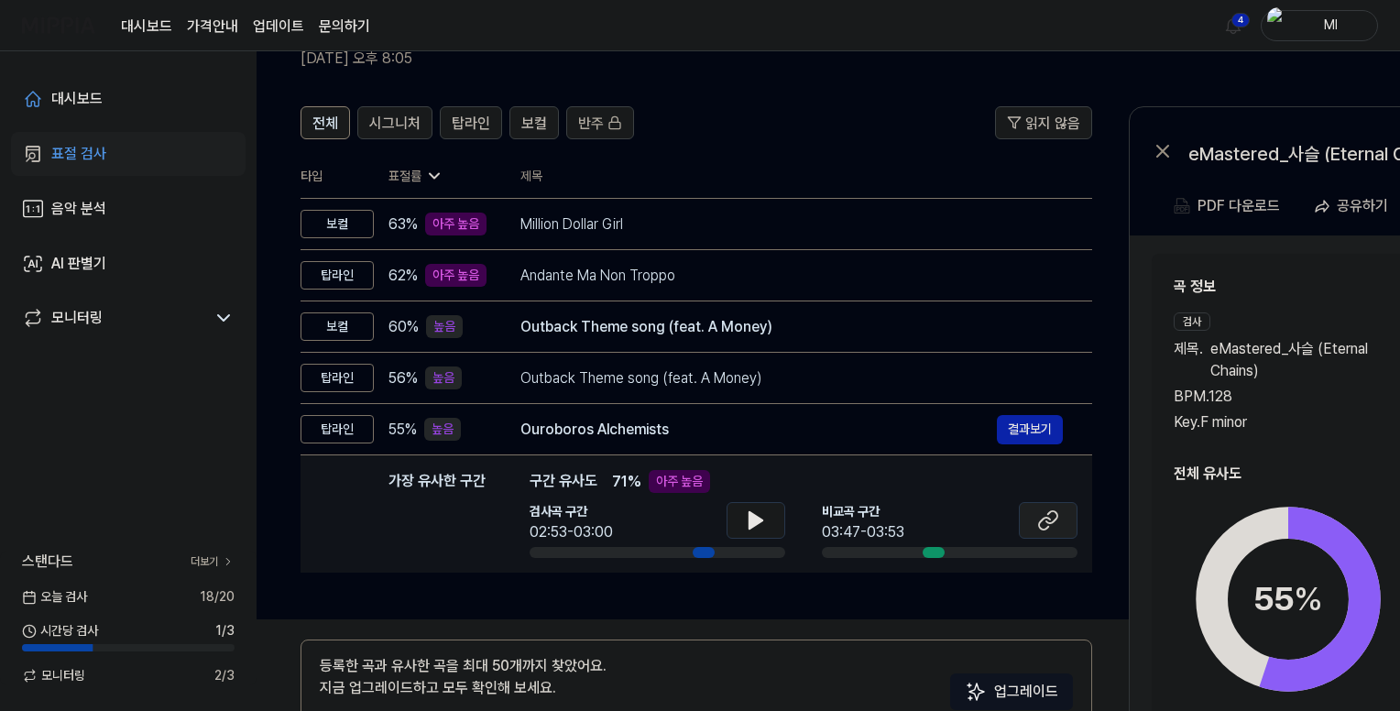
click at [1052, 519] on icon at bounding box center [1048, 521] width 22 height 22
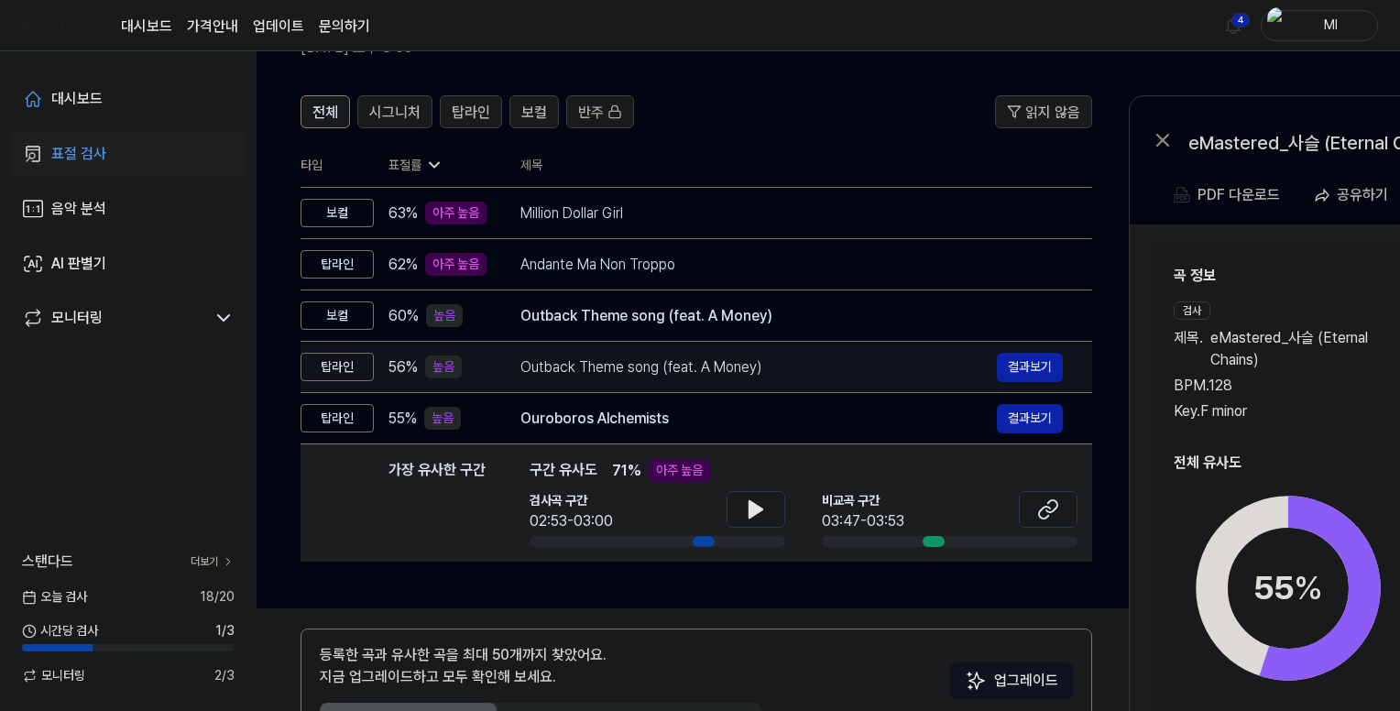
scroll to position [213, 0]
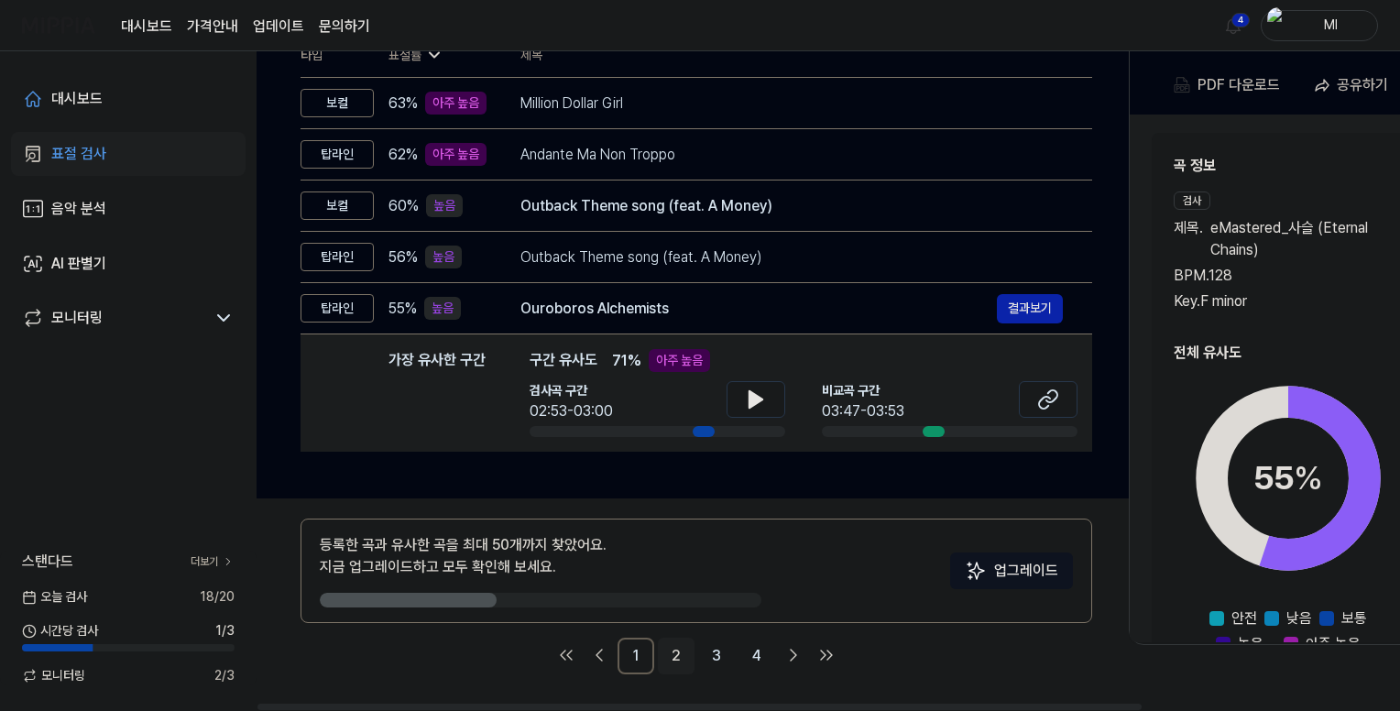
click at [678, 661] on link "2" at bounding box center [676, 656] width 37 height 37
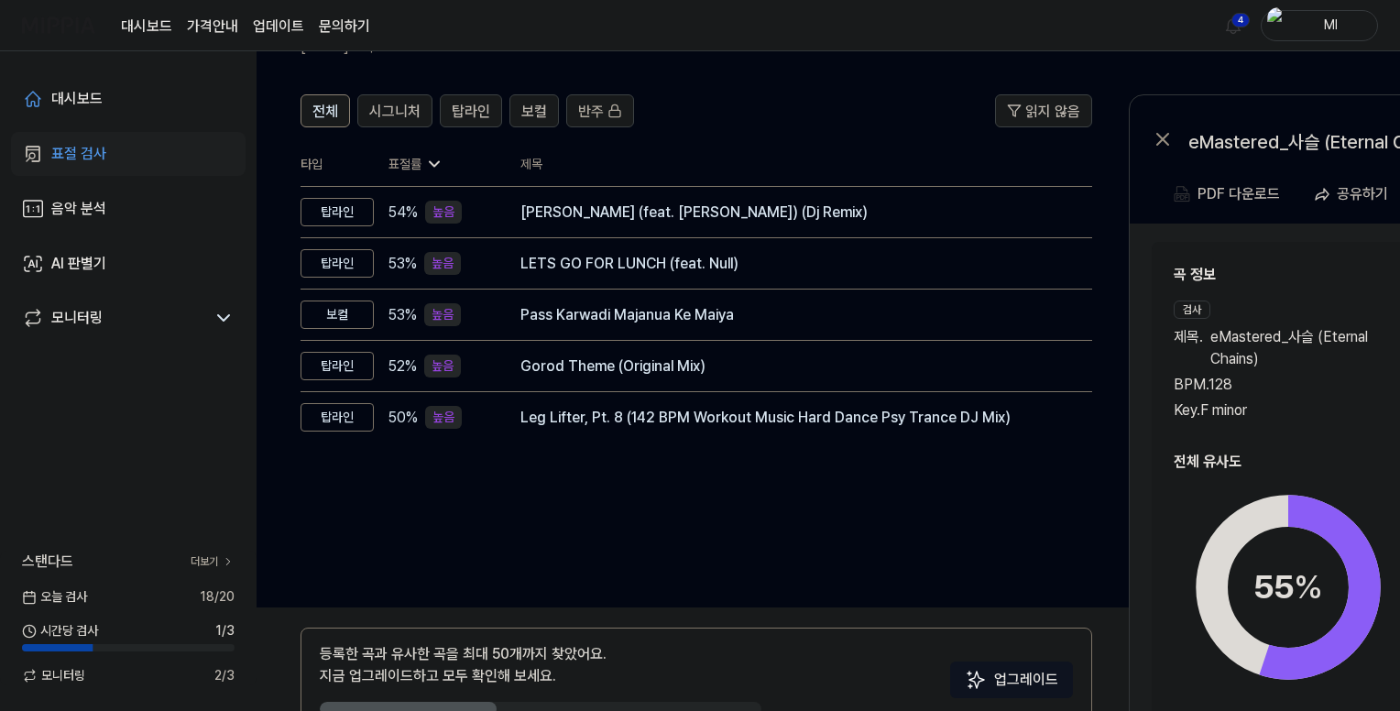
scroll to position [0, 0]
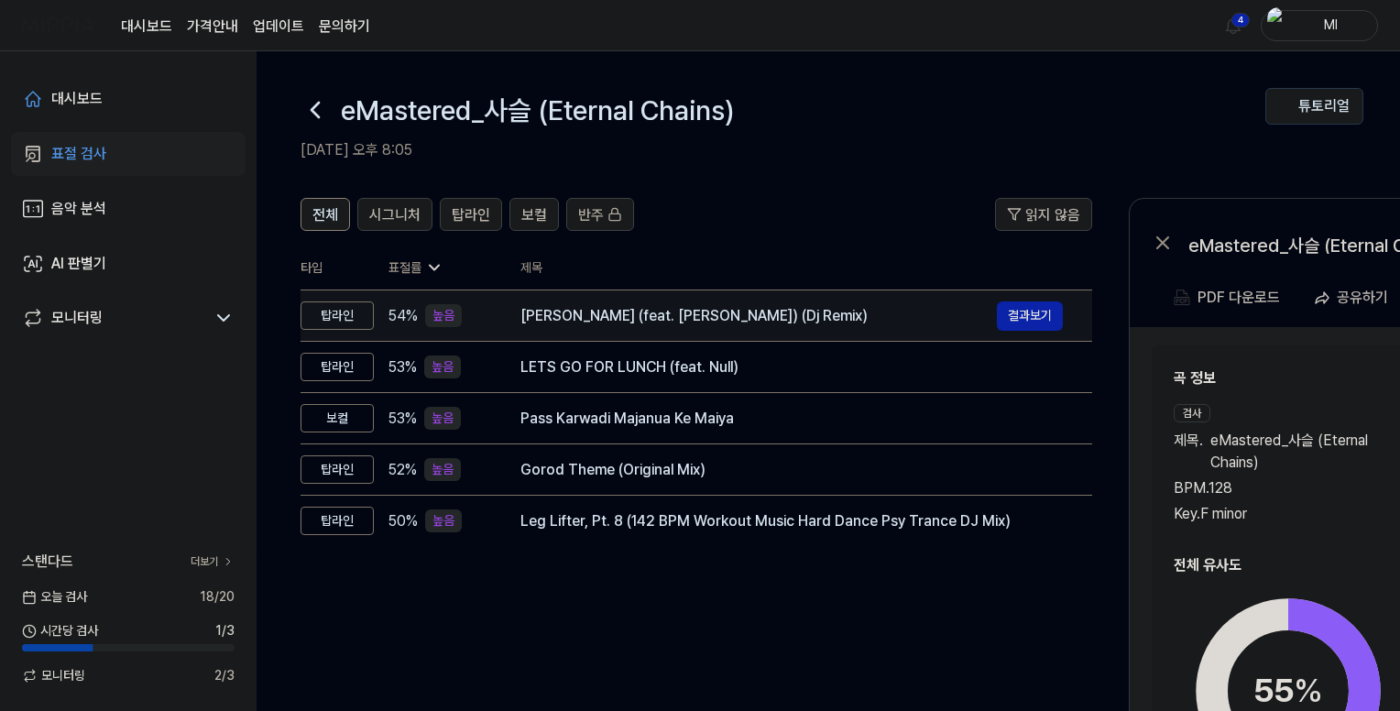
click at [661, 311] on div "[PERSON_NAME] (feat. [PERSON_NAME]) (Dj Remix)" at bounding box center [759, 316] width 477 height 22
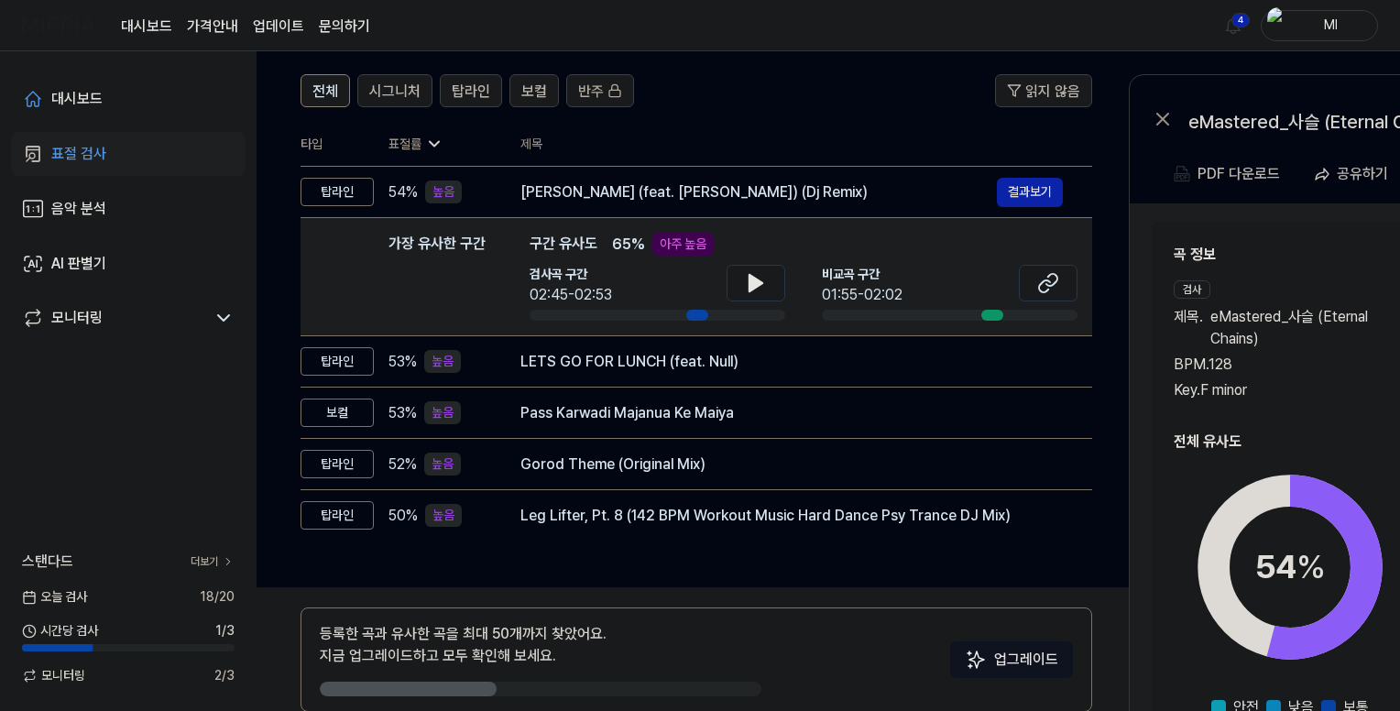
scroll to position [29, 0]
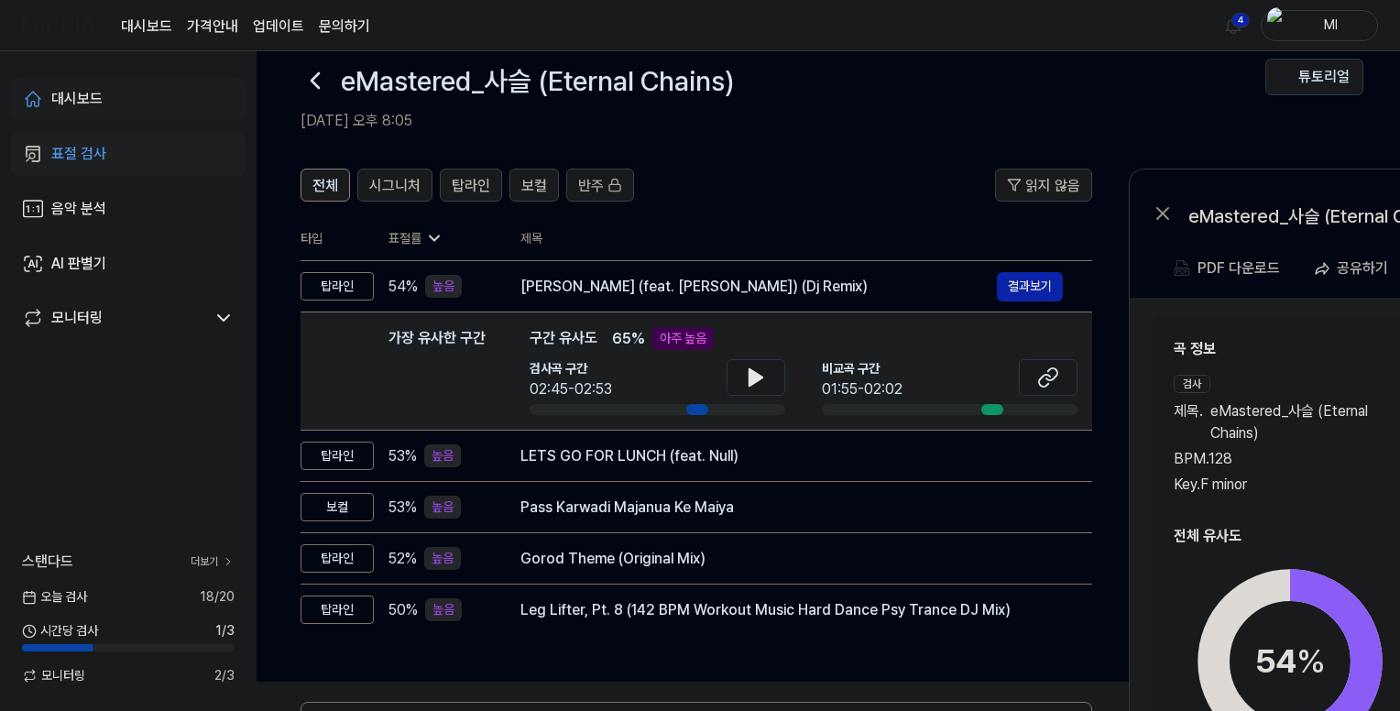
click at [87, 97] on div "대시보드" at bounding box center [76, 99] width 51 height 22
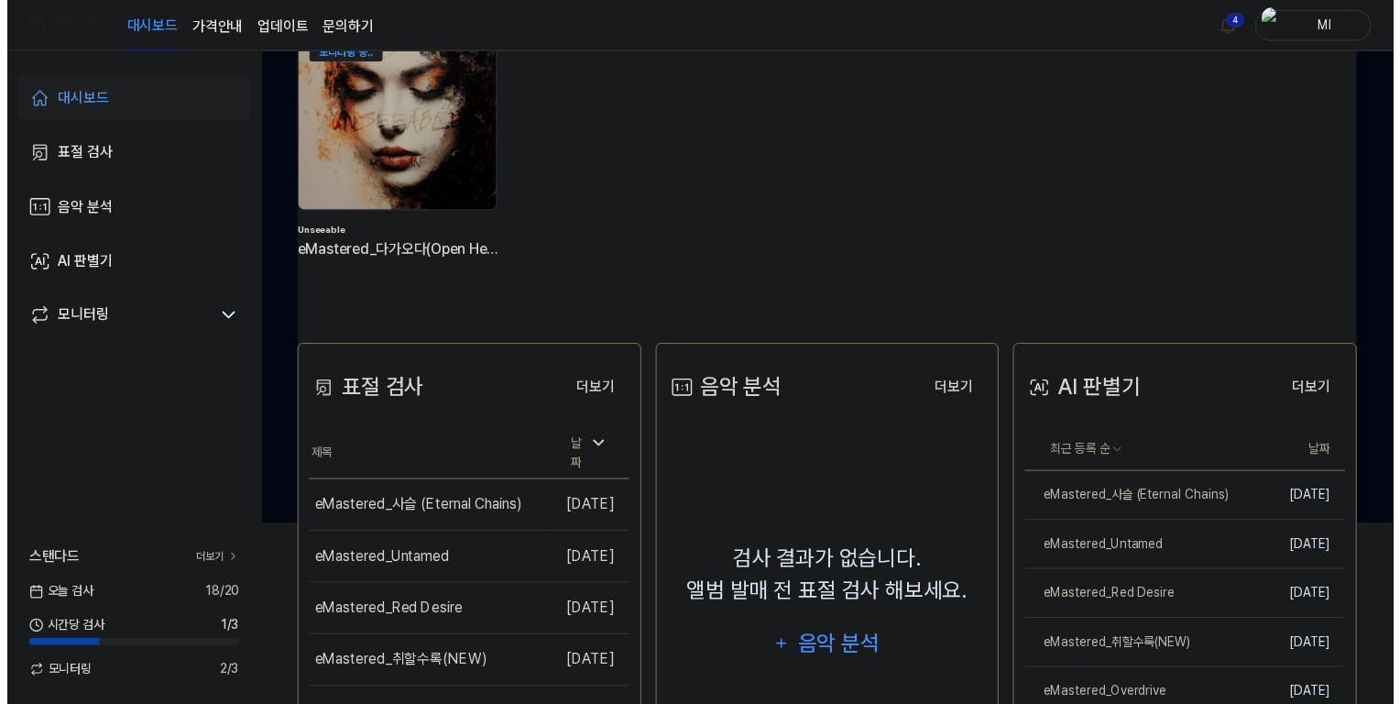
scroll to position [0, 0]
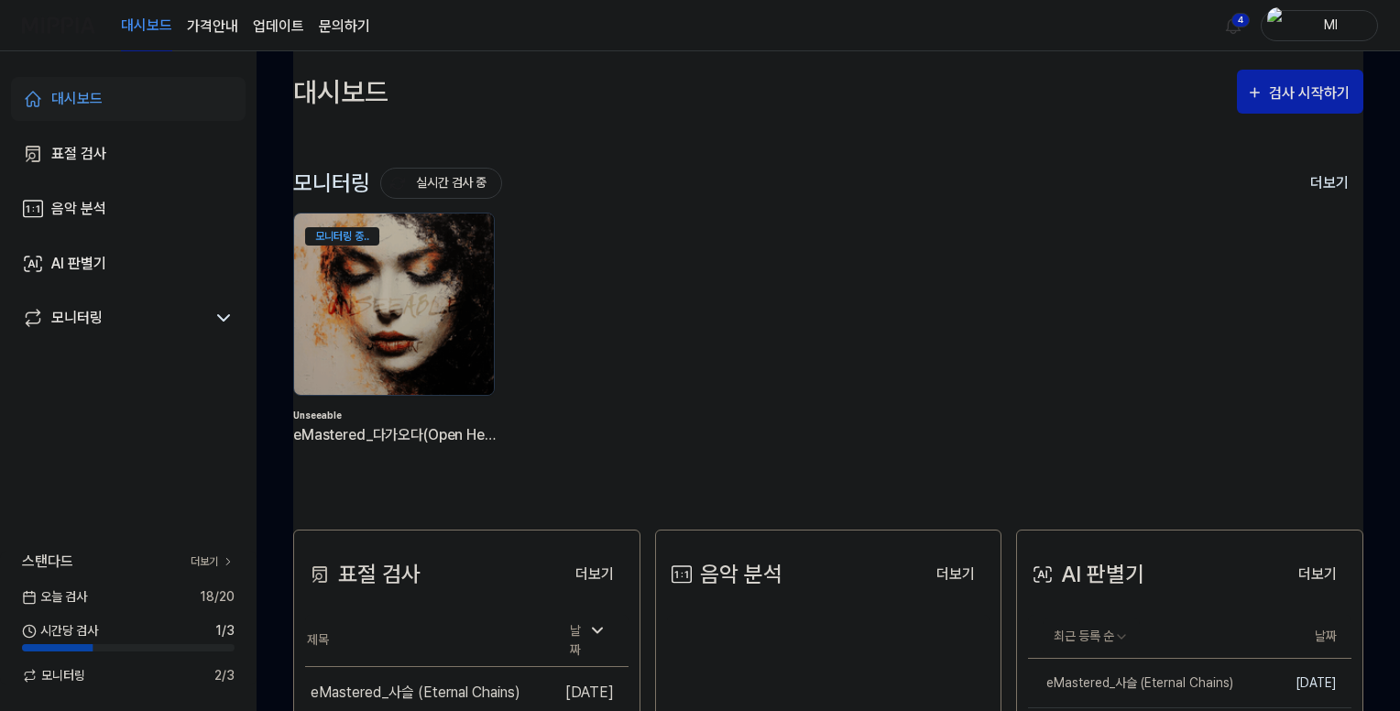
click at [137, 20] on link "대시보드" at bounding box center [146, 26] width 51 height 50
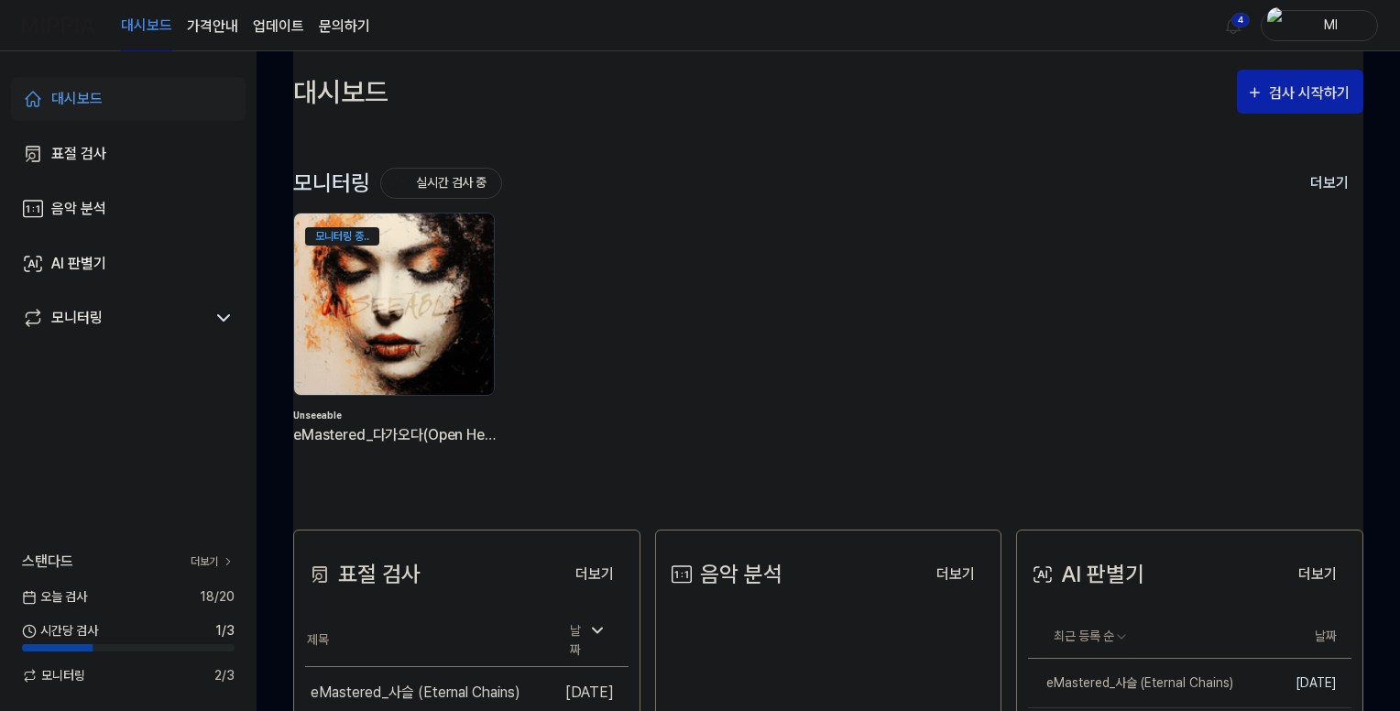
click at [404, 283] on img at bounding box center [394, 304] width 220 height 200
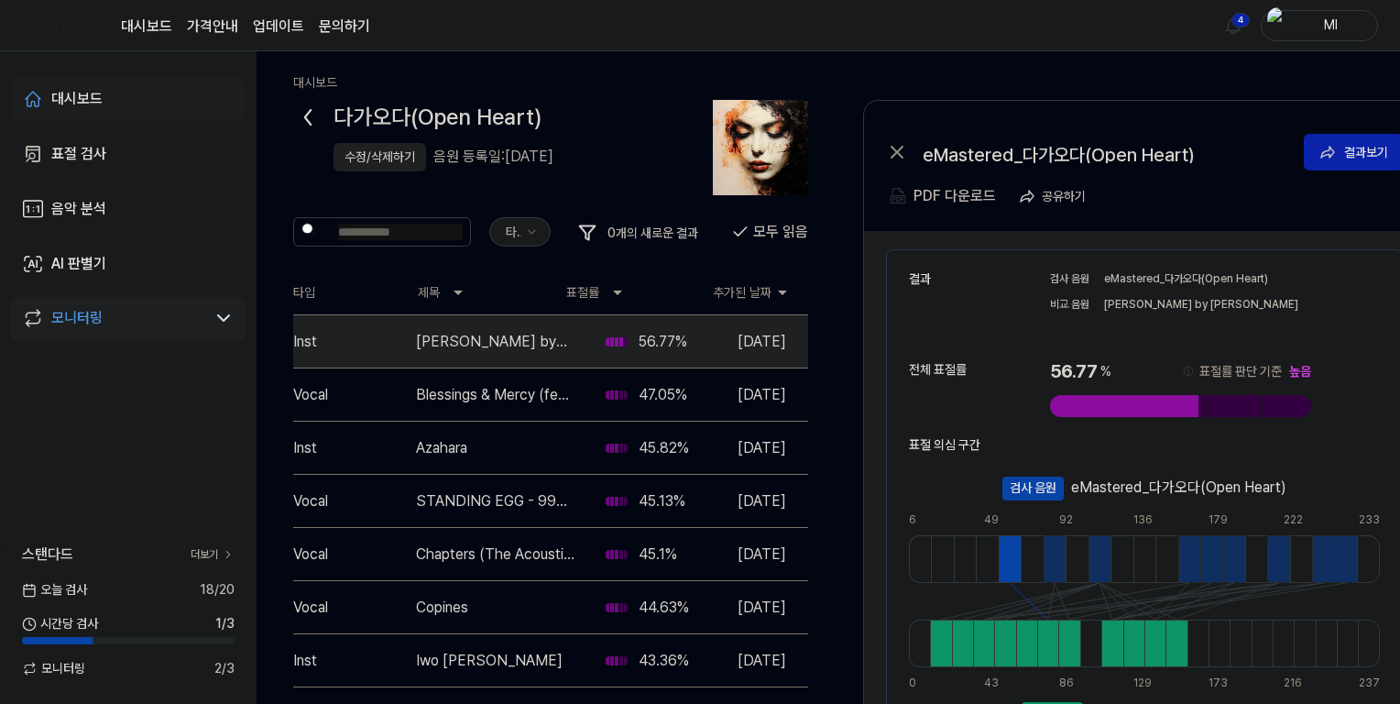
click at [66, 98] on div "대시보드" at bounding box center [76, 99] width 51 height 22
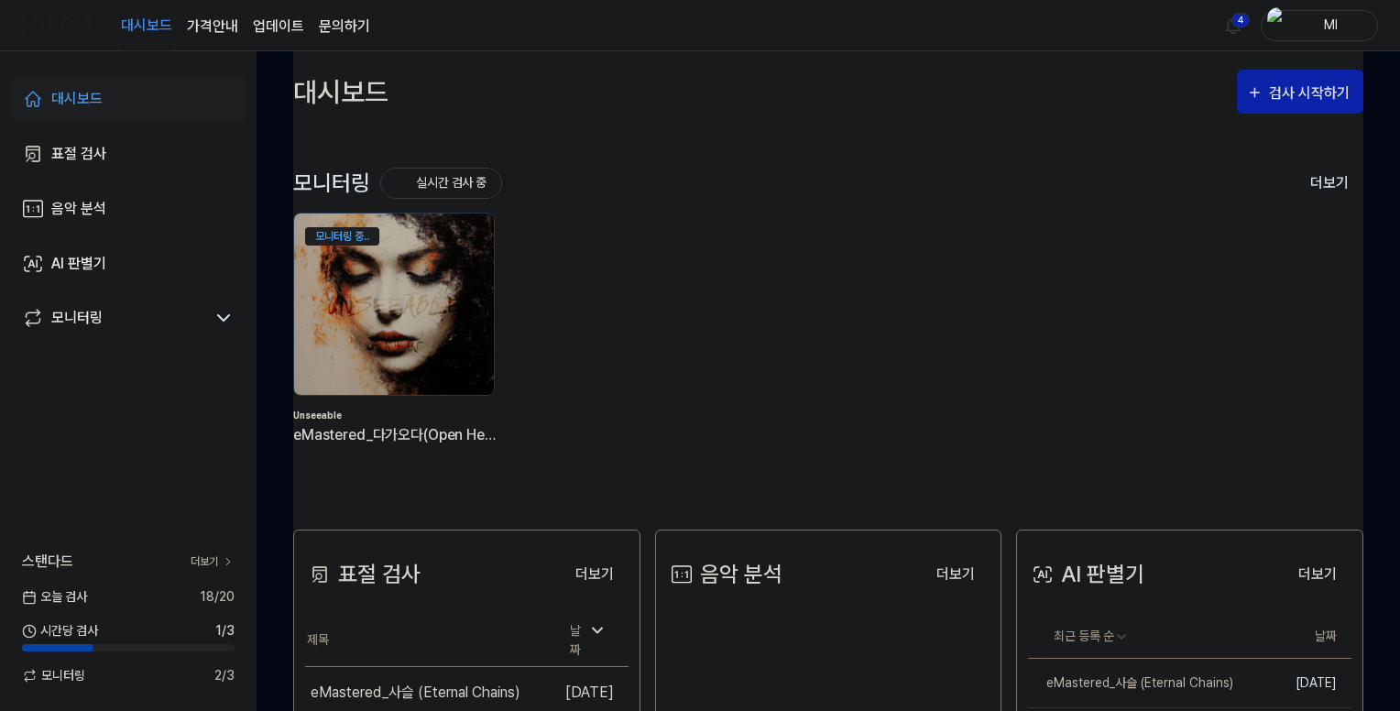
click at [345, 19] on link "문의하기" at bounding box center [344, 27] width 51 height 22
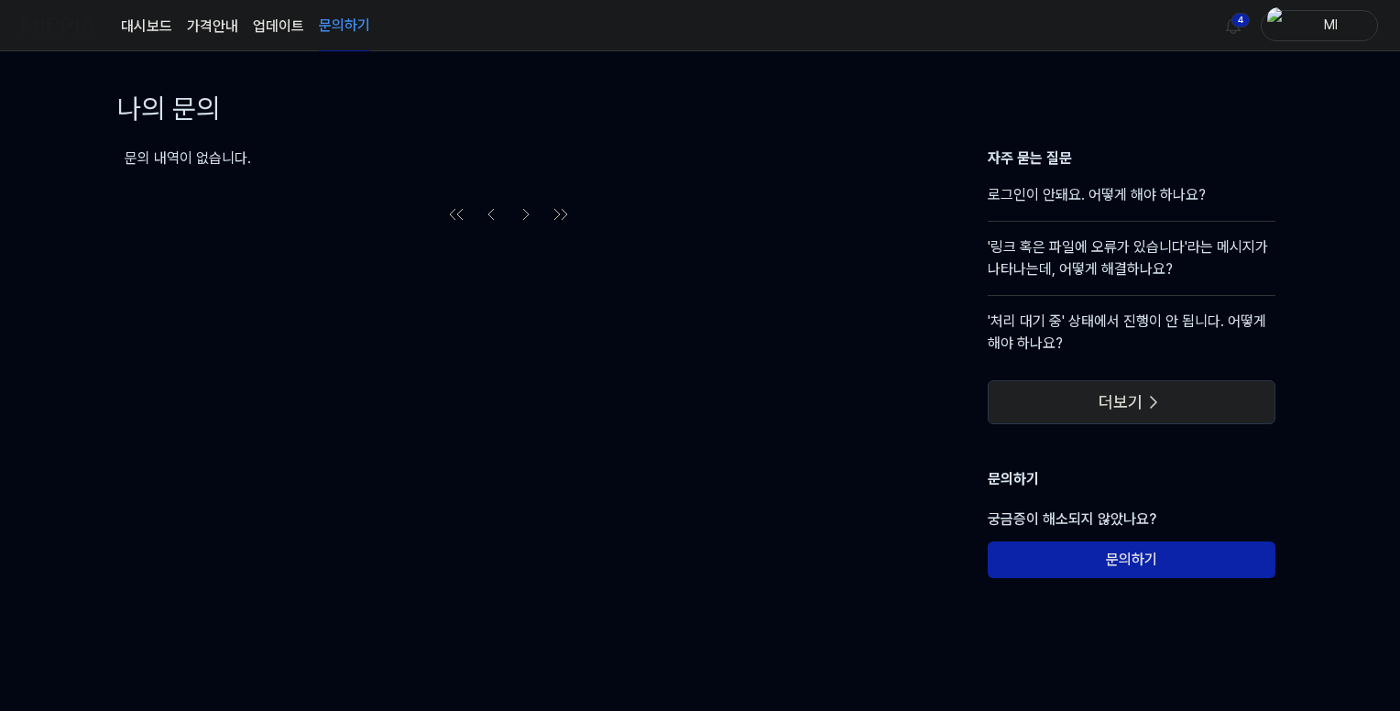
click at [1151, 398] on icon at bounding box center [1153, 402] width 5 height 11
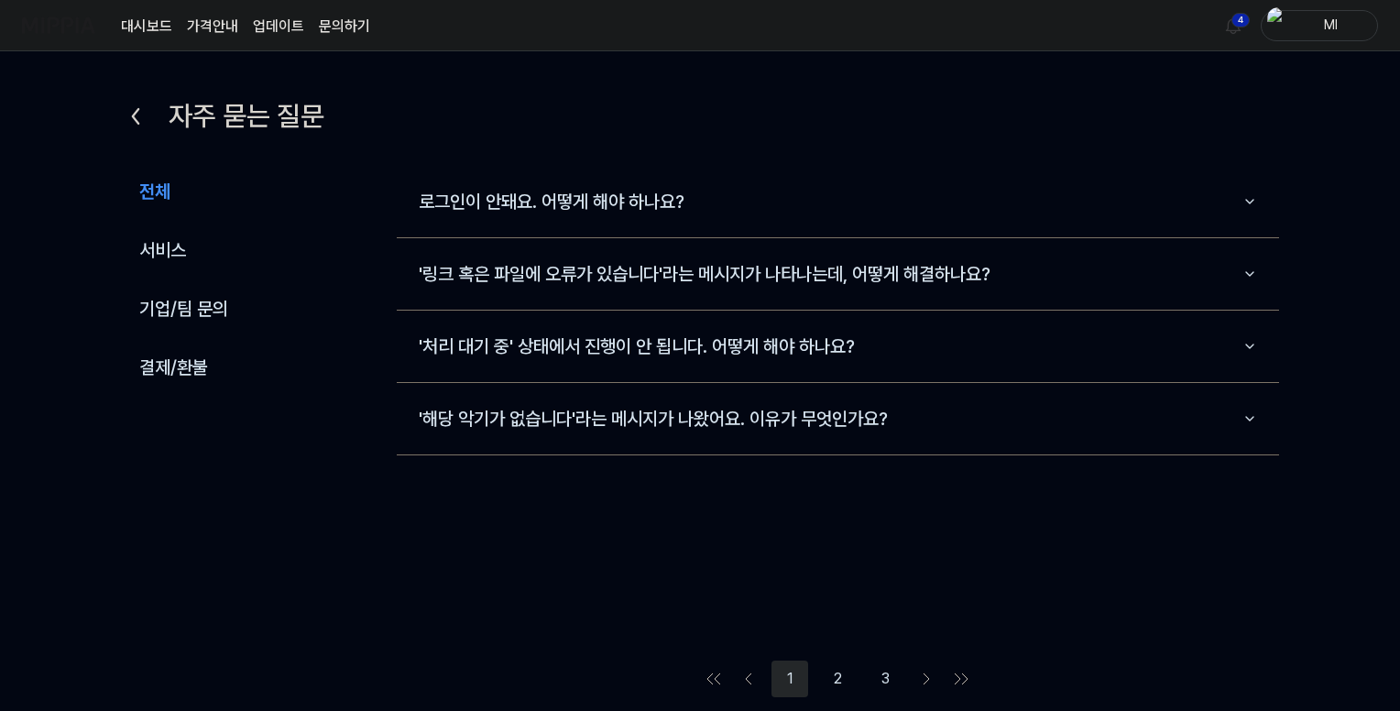
click at [887, 679] on button "3" at bounding box center [885, 679] width 37 height 37
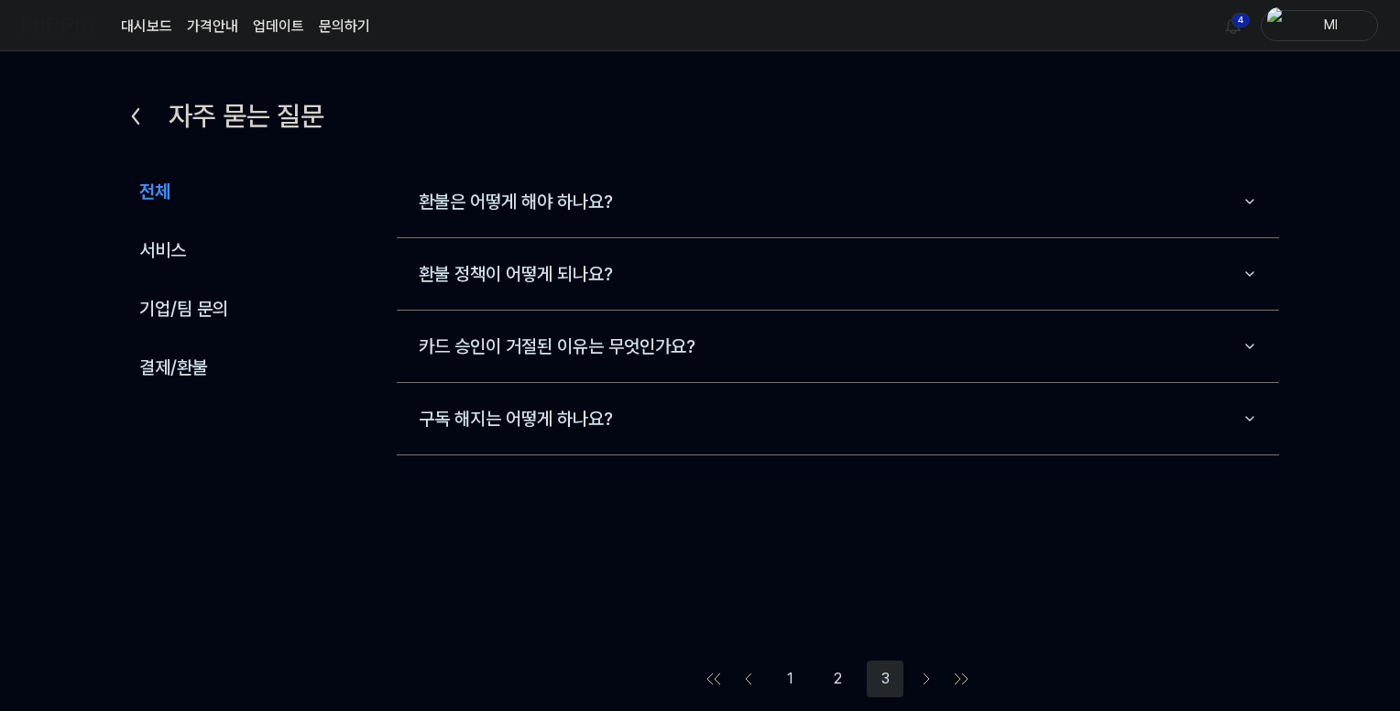
click at [835, 683] on button "2" at bounding box center [837, 679] width 37 height 37
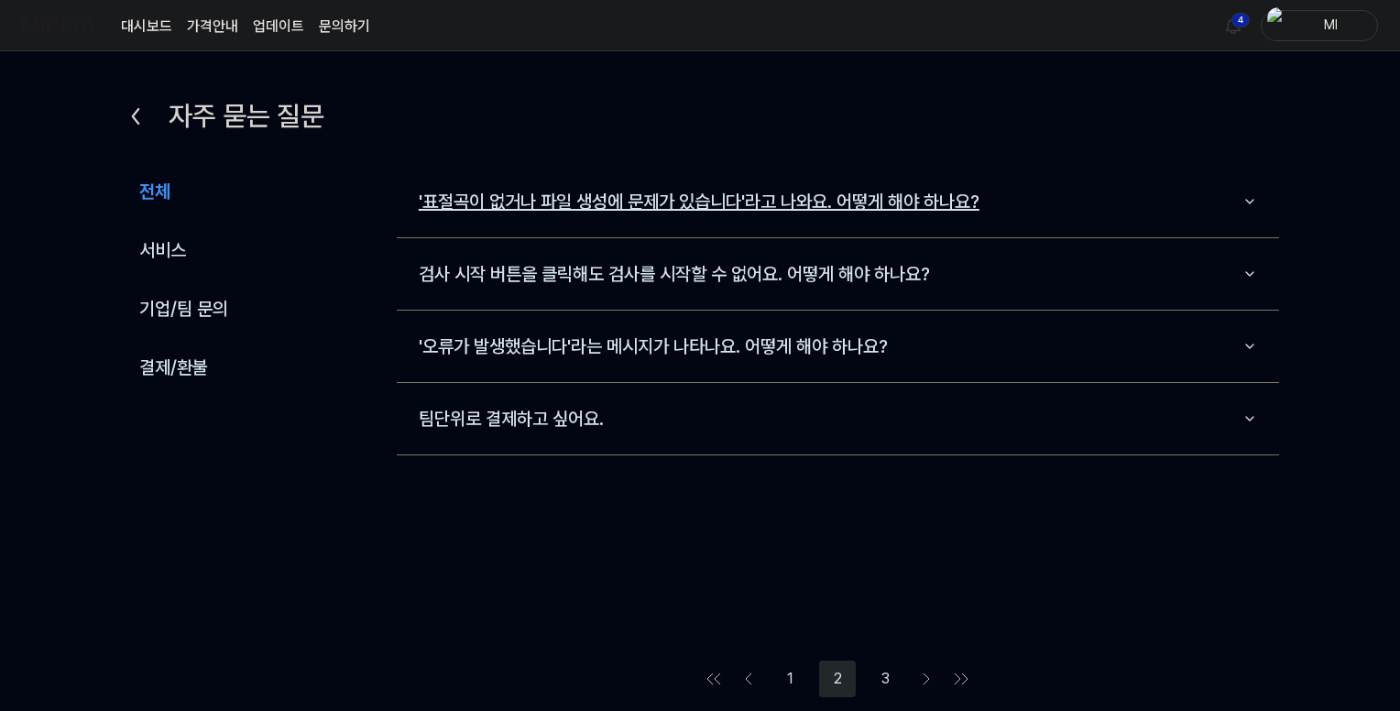
click at [852, 201] on button "'표절곡이 없거나 파일 생성에 문제가 있습니다'라고 나와요. 어떻게 해야 하나요?" at bounding box center [838, 201] width 883 height 57
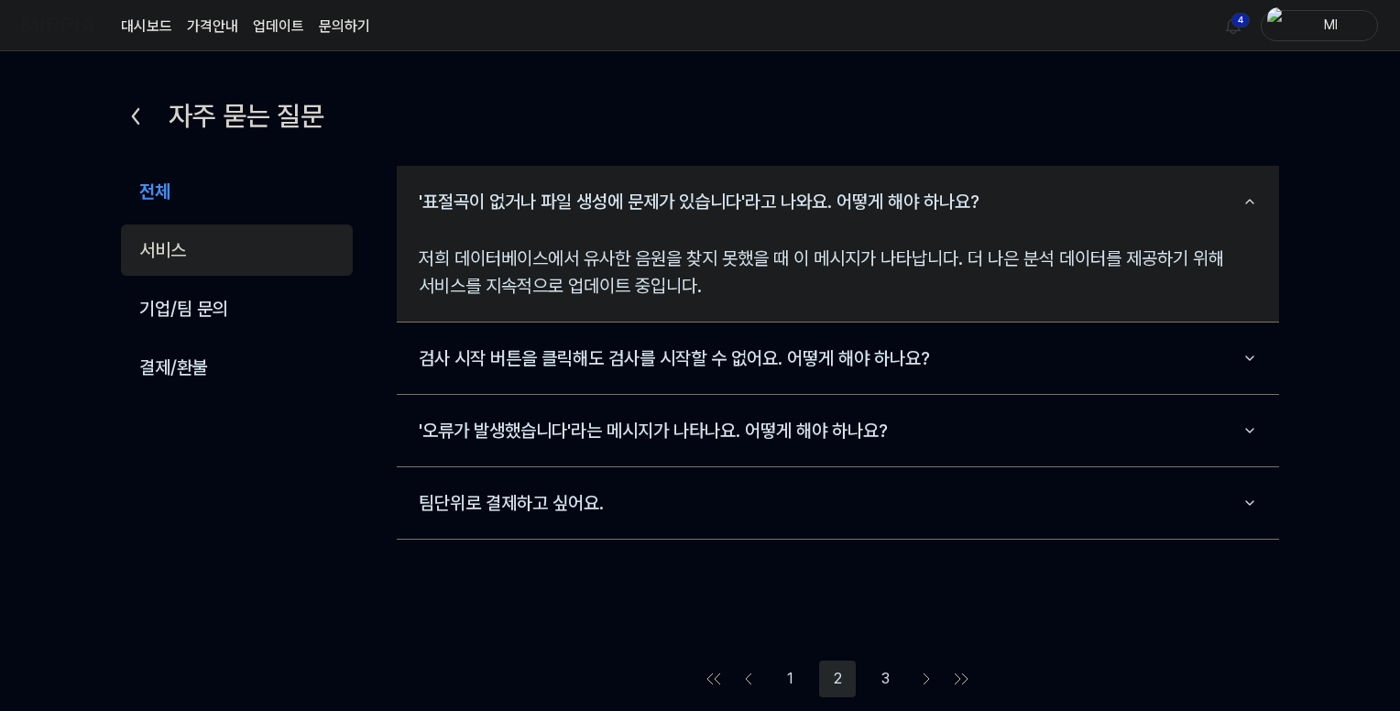
click at [165, 241] on button "서비스" at bounding box center [237, 250] width 232 height 51
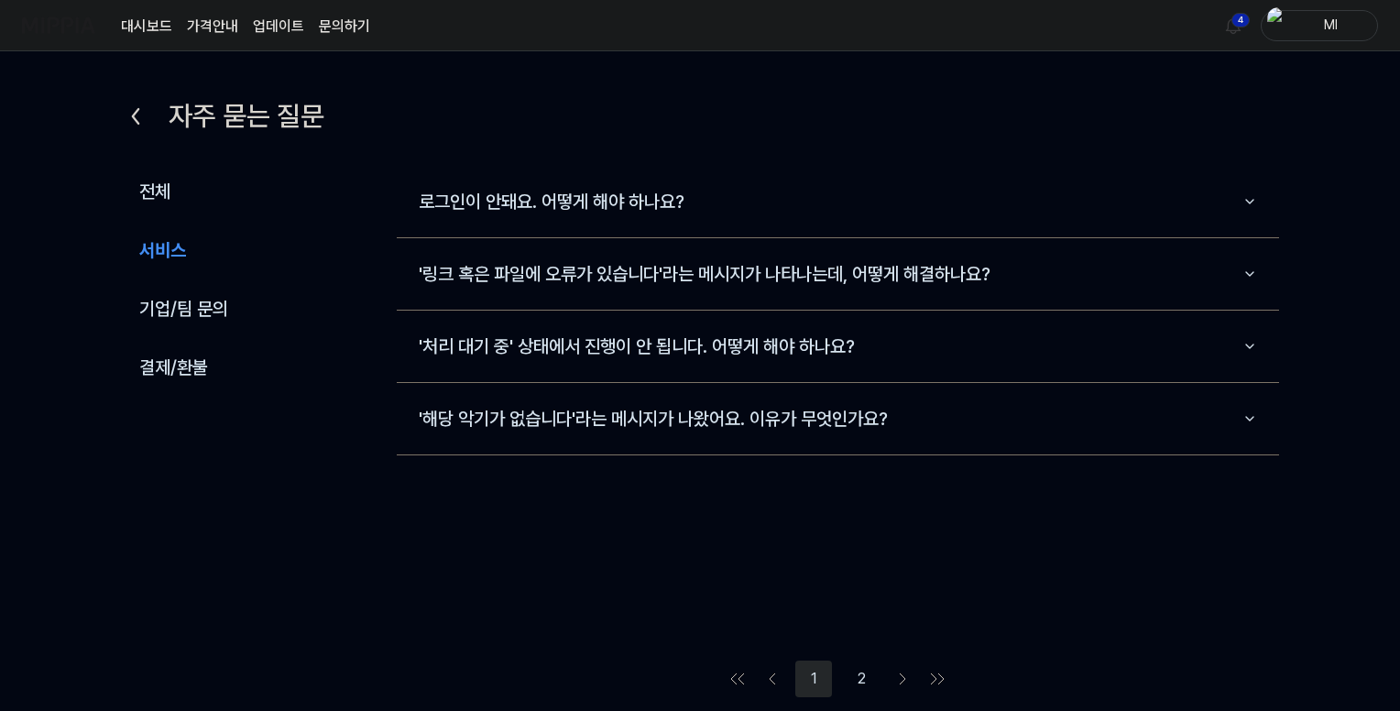
click at [68, 27] on img at bounding box center [58, 25] width 73 height 50
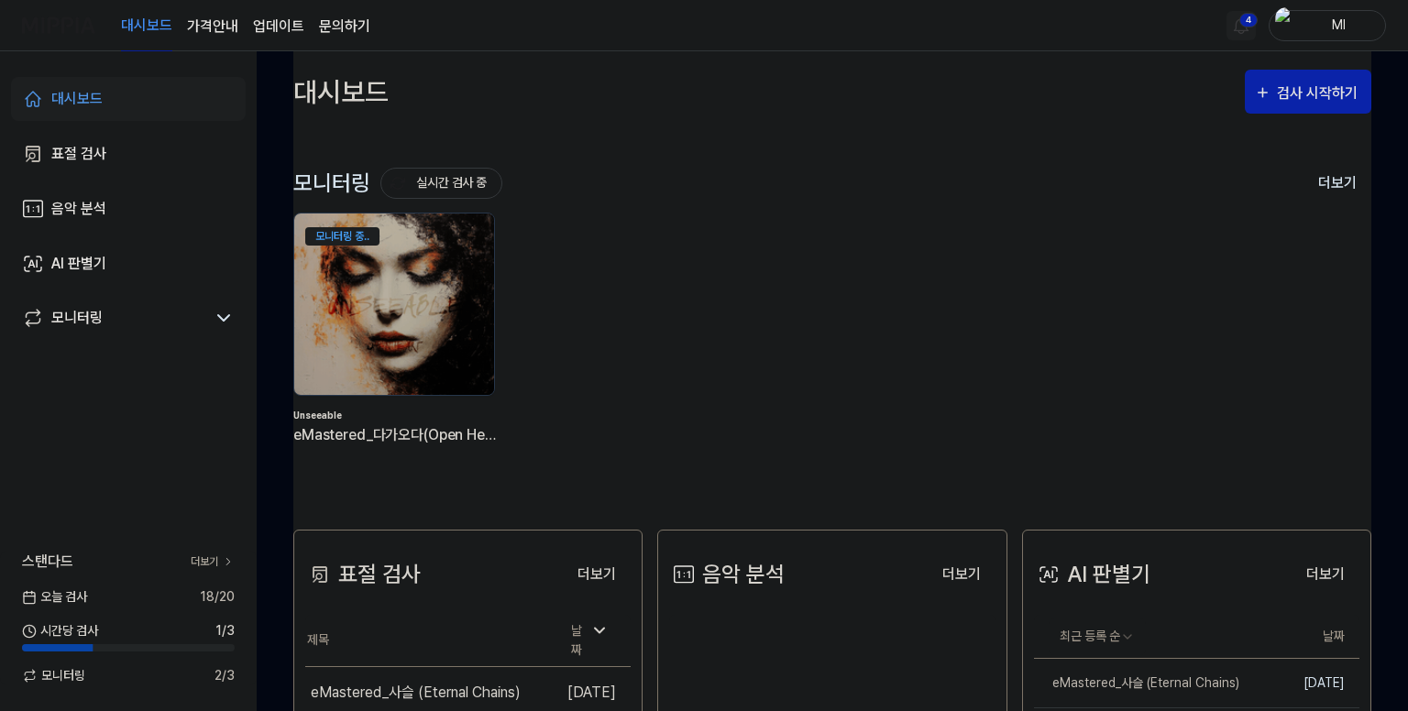
click at [1236, 19] on html "대시보드 가격안내 업데이트 문의하기 4 Ml 대시보드 표절 검사 음악 분석 AI 판별기 모니터링 스탠다드 더보기 오늘 검사 18 / 20 시간…" at bounding box center [704, 355] width 1408 height 711
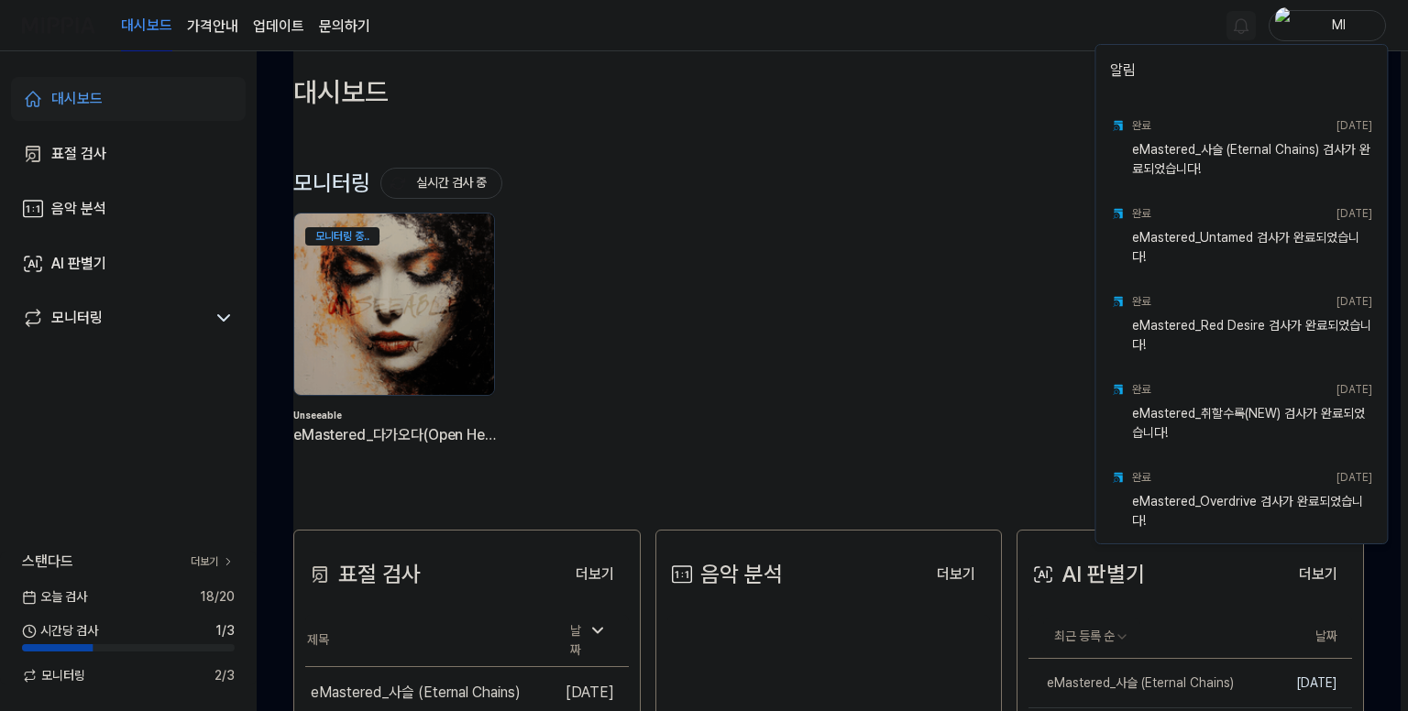
click at [985, 32] on html "대시보드 가격안내 업데이트 문의하기 Ml 대시보드 표절 검사 음악 분석 AI 판별기 모니터링 스탠다드 더보기 오늘 검사 18 / 20 시간당 …" at bounding box center [704, 355] width 1408 height 711
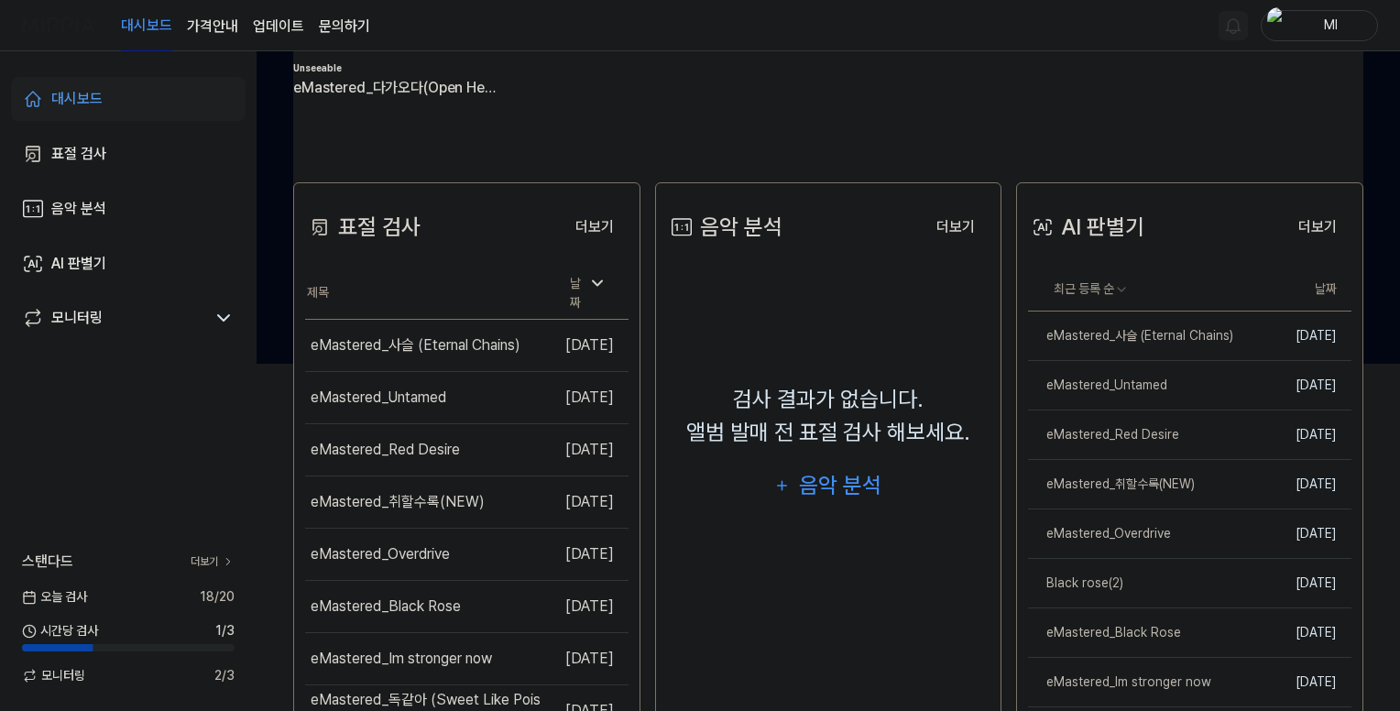
scroll to position [458, 0]
